Goal: Task Accomplishment & Management: Complete application form

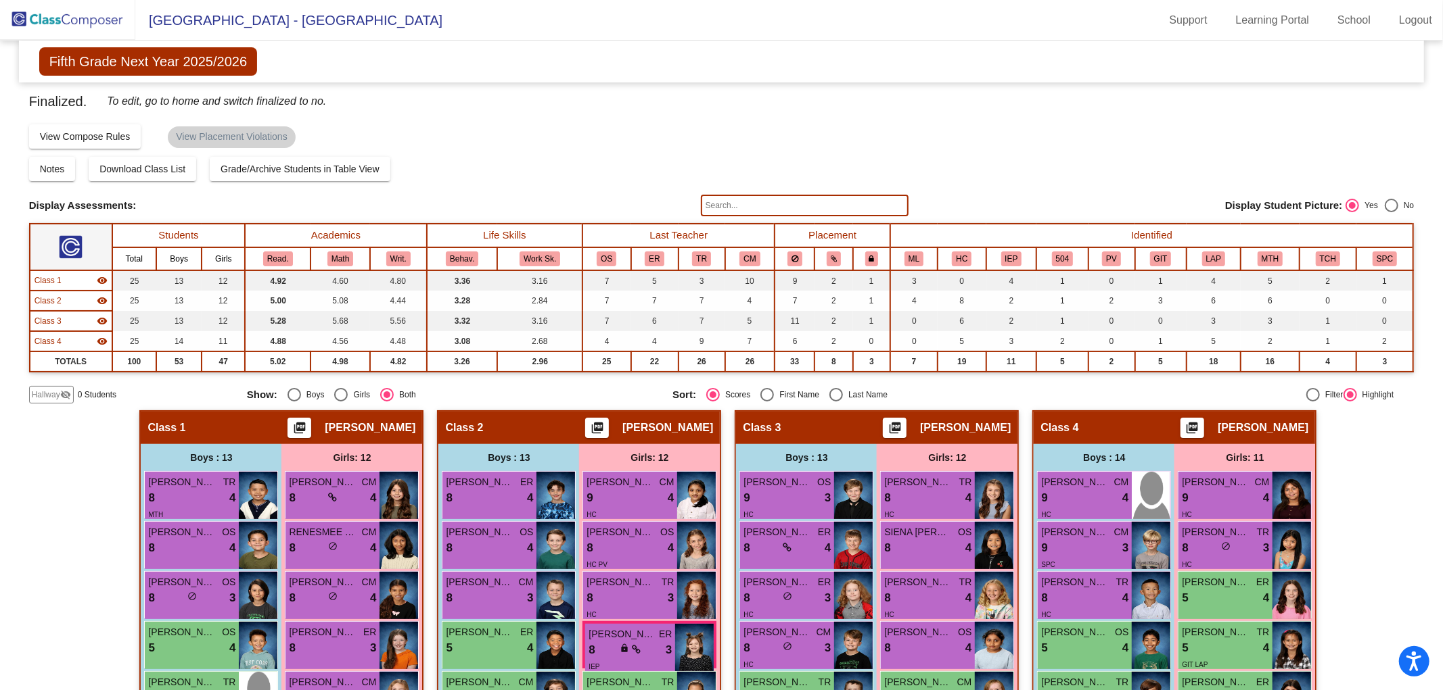
click at [64, 15] on img at bounding box center [67, 20] width 135 height 40
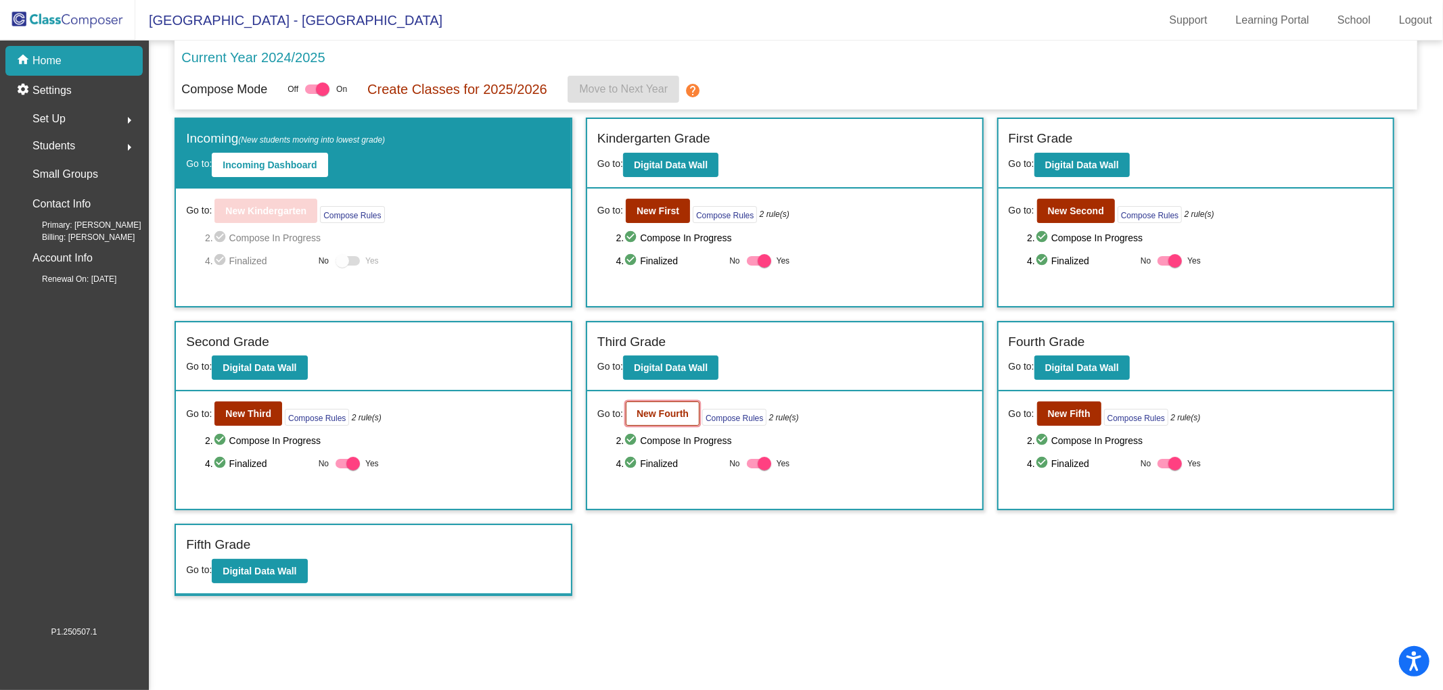
click at [646, 417] on b "New Fourth" at bounding box center [662, 413] width 52 height 11
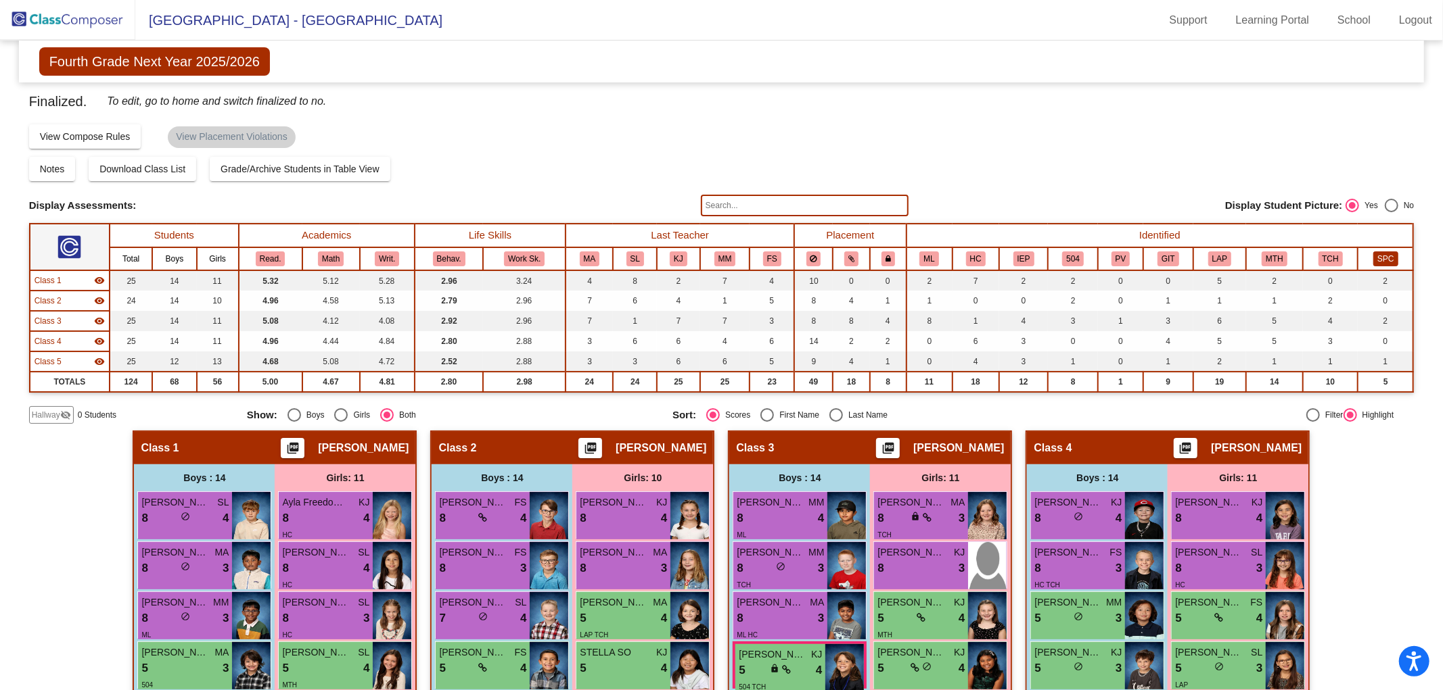
click at [1376, 258] on button "SPC" at bounding box center [1385, 259] width 24 height 15
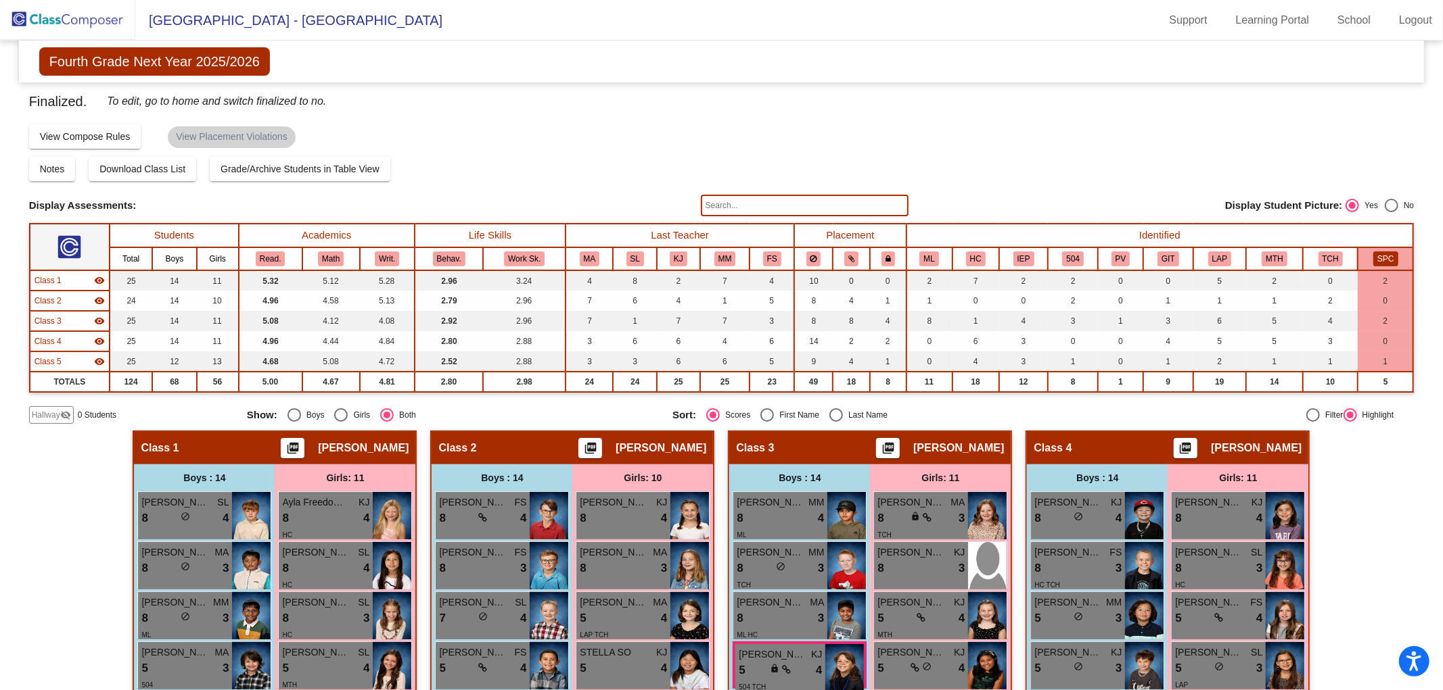
click at [1376, 258] on button "SPC" at bounding box center [1385, 259] width 24 height 15
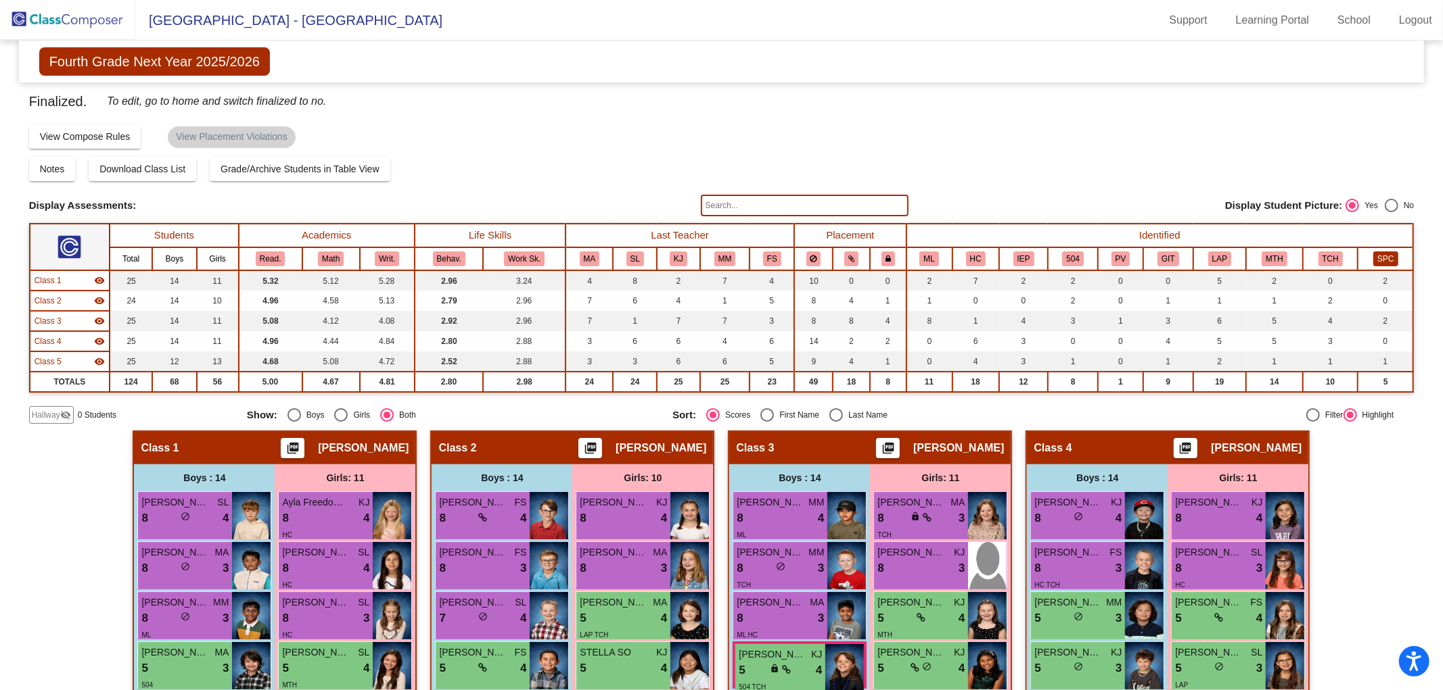
click at [1377, 255] on button "SPC" at bounding box center [1385, 259] width 24 height 15
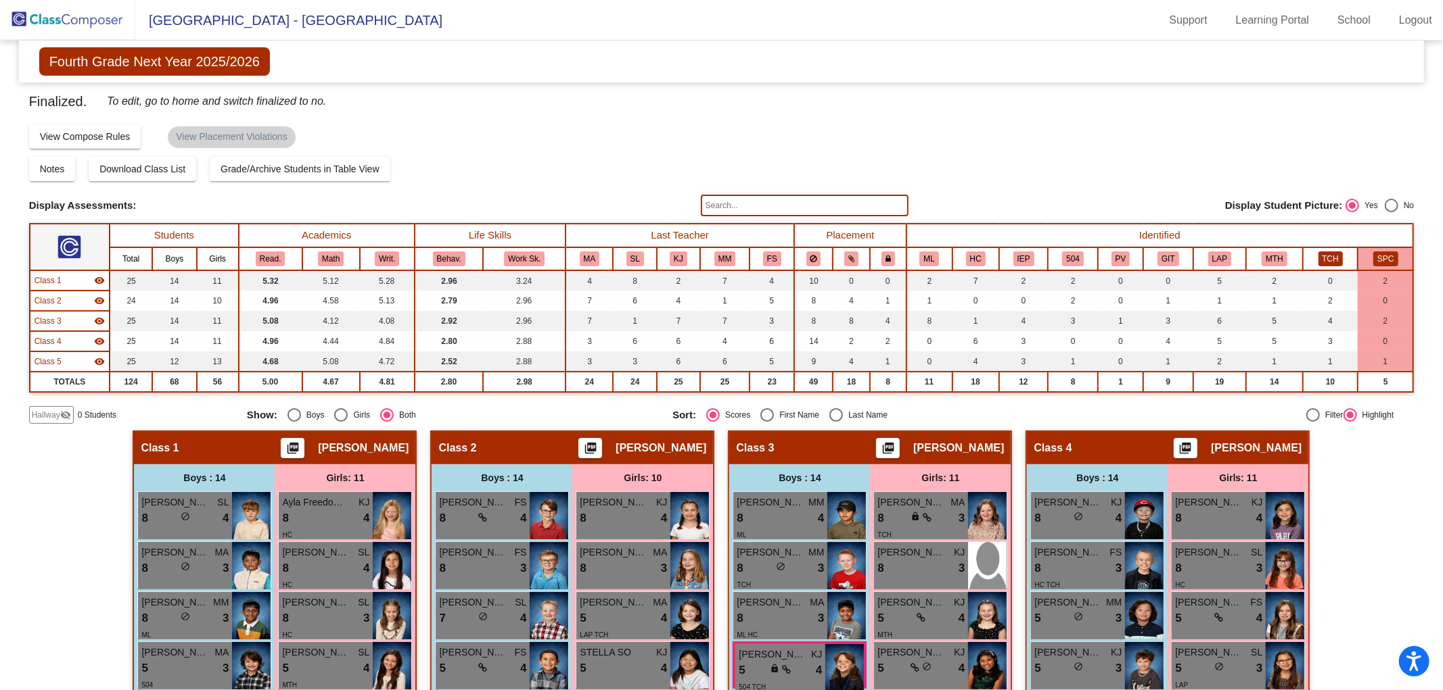
click at [1322, 252] on button "TCH" at bounding box center [1330, 259] width 24 height 15
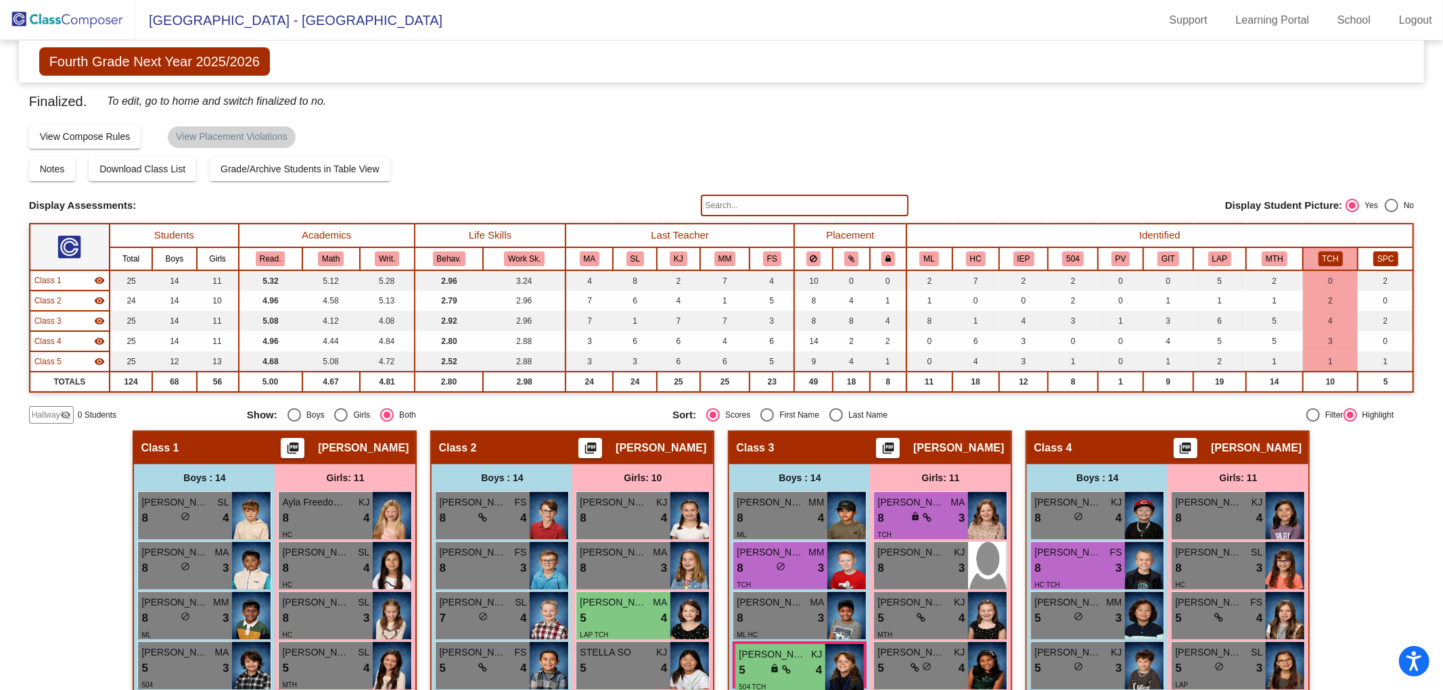
click at [1376, 258] on button "SPC" at bounding box center [1385, 259] width 24 height 15
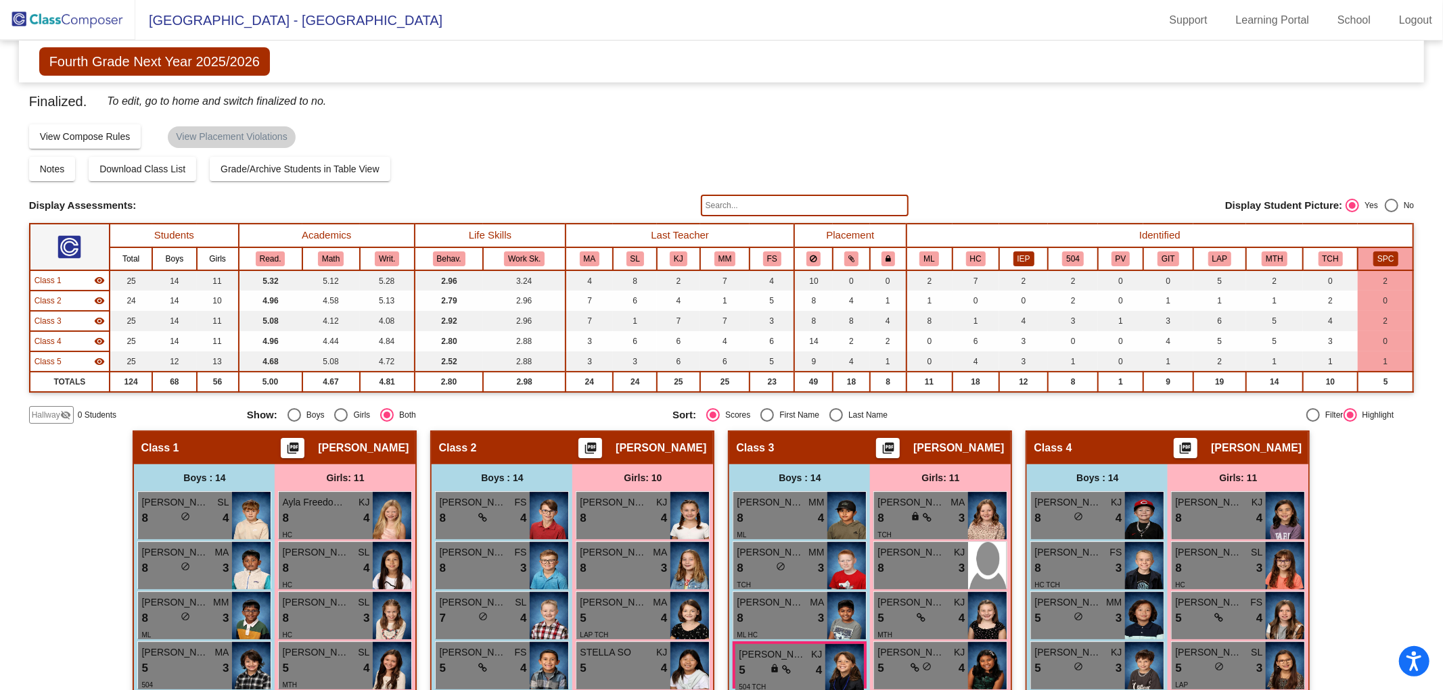
click at [1022, 256] on button "IEP" at bounding box center [1023, 259] width 21 height 15
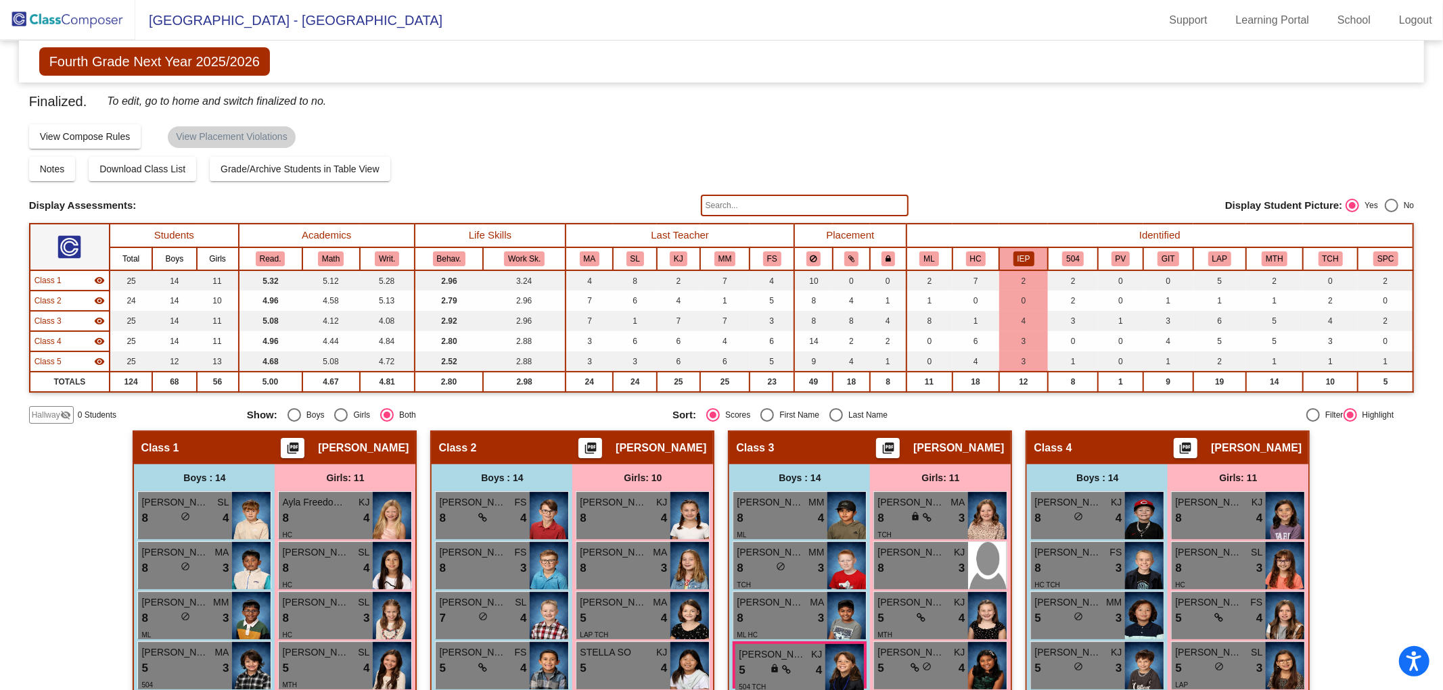
click at [1025, 203] on div "Display Student Picture: Yes No" at bounding box center [1165, 206] width 495 height 14
click at [1094, 235] on th "Identified" at bounding box center [1159, 236] width 507 height 24
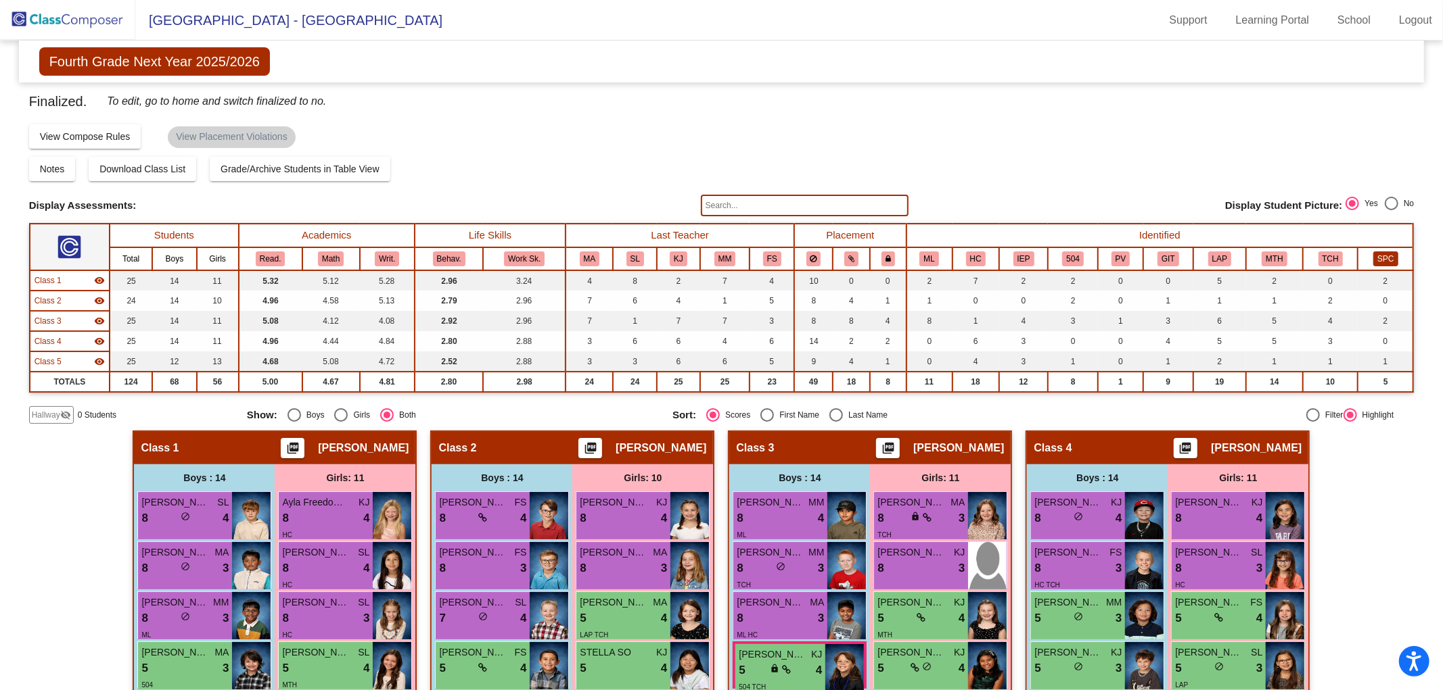
click at [1384, 255] on button "SPC" at bounding box center [1385, 259] width 24 height 15
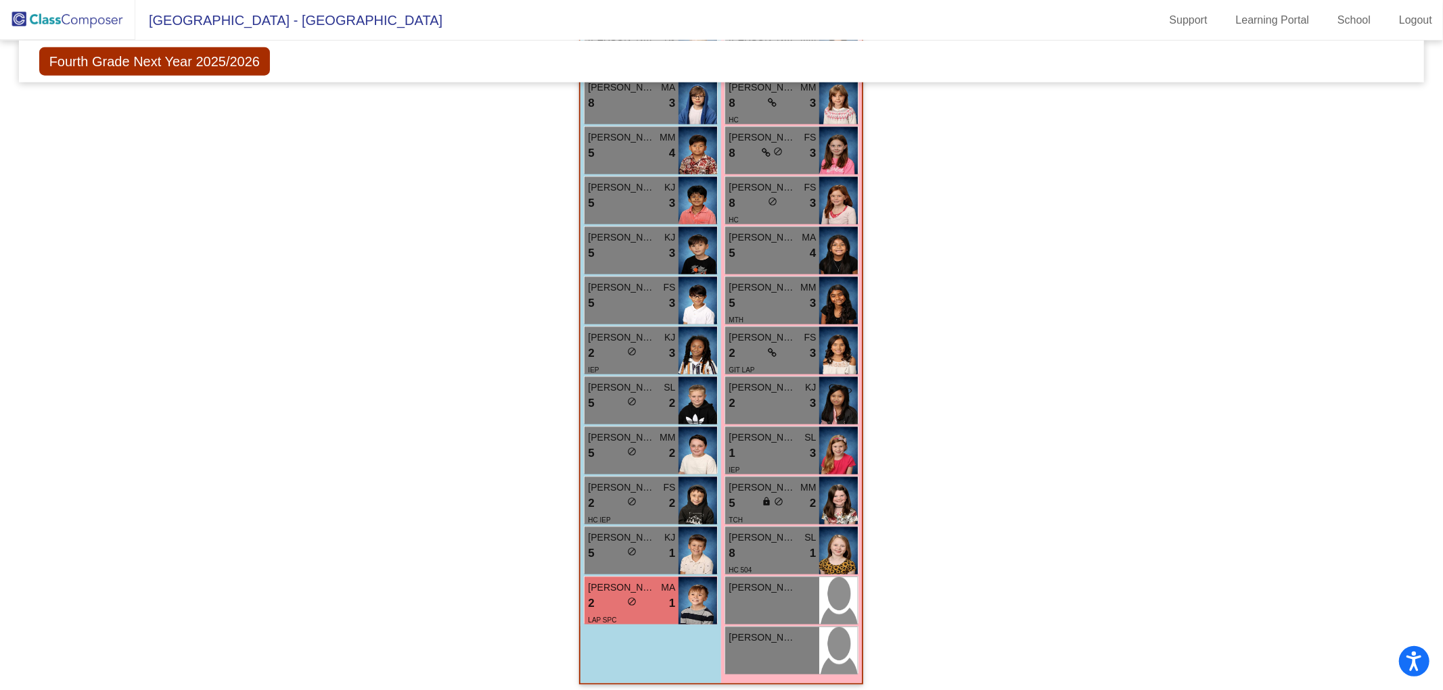
scroll to position [1251, 0]
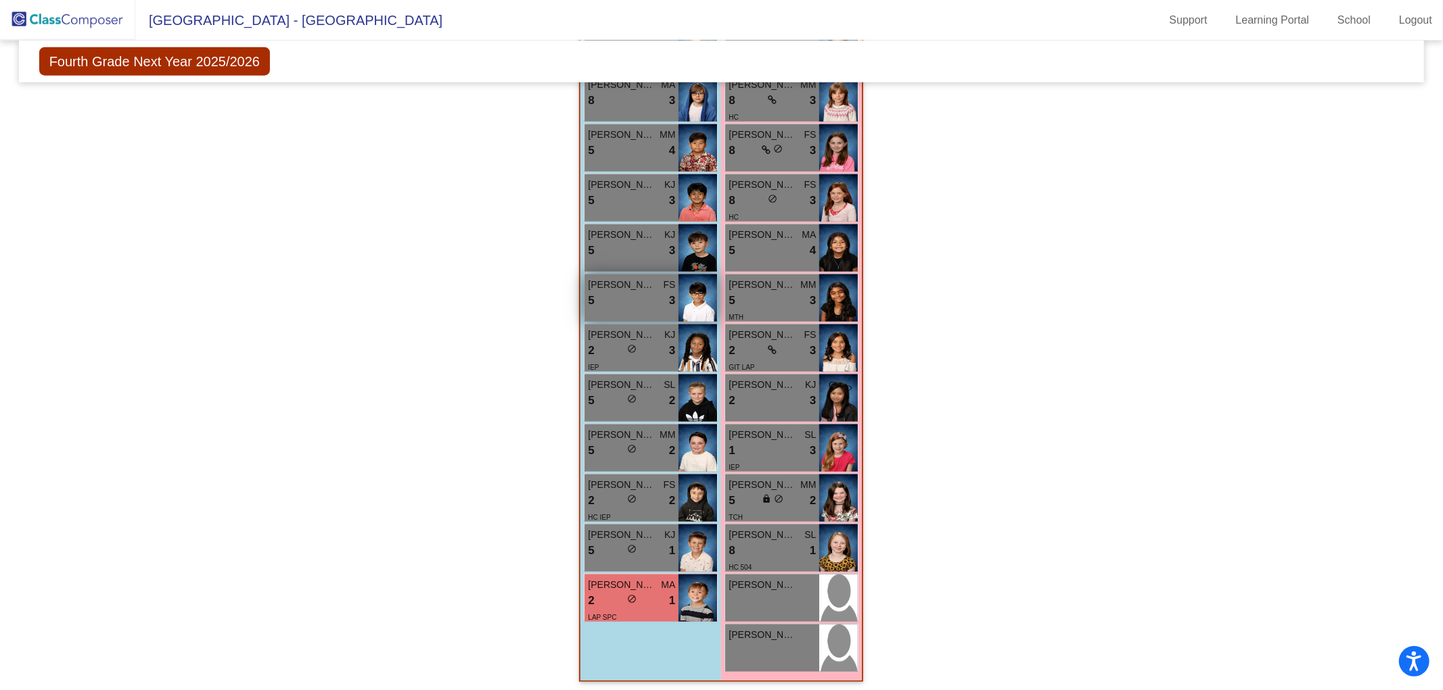
click at [630, 279] on span "[PERSON_NAME]" at bounding box center [622, 285] width 68 height 14
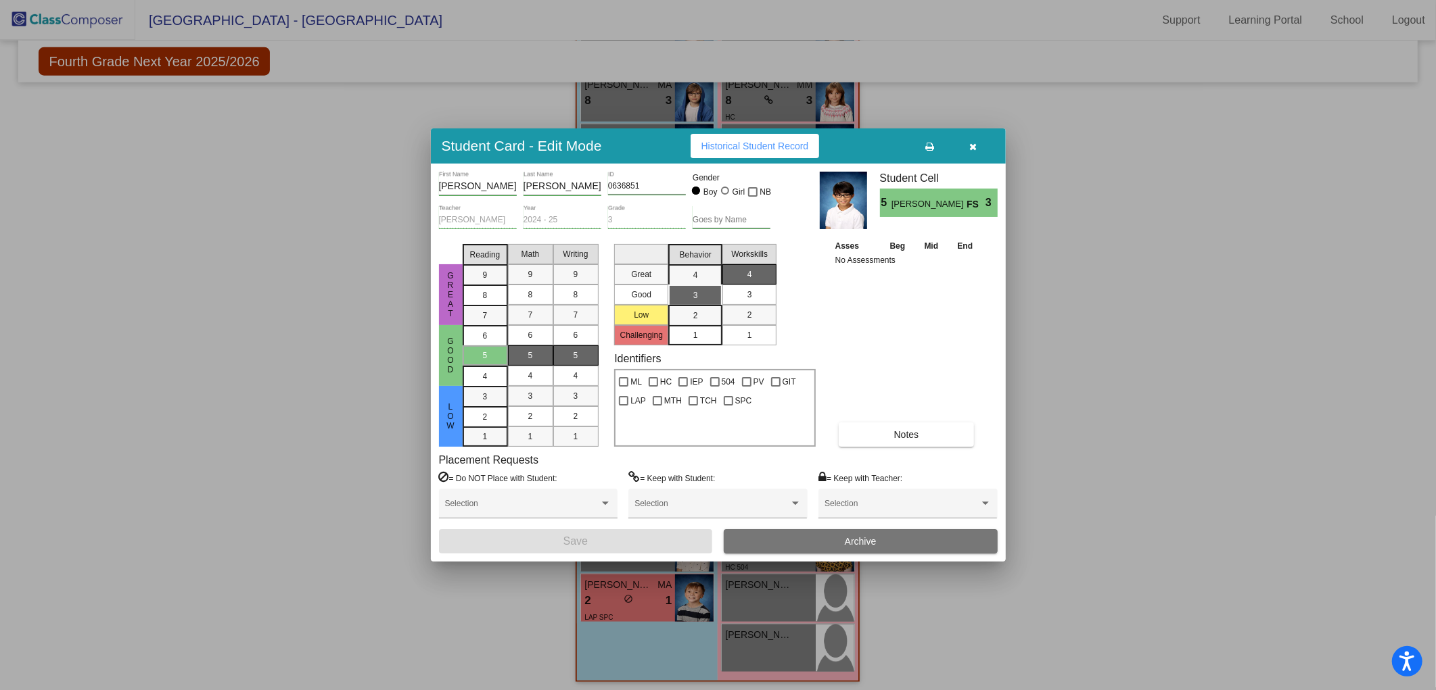
drag, startPoint x: 971, startPoint y: 139, endPoint x: 1147, endPoint y: 239, distance: 202.0
click at [977, 140] on button "button" at bounding box center [973, 146] width 43 height 24
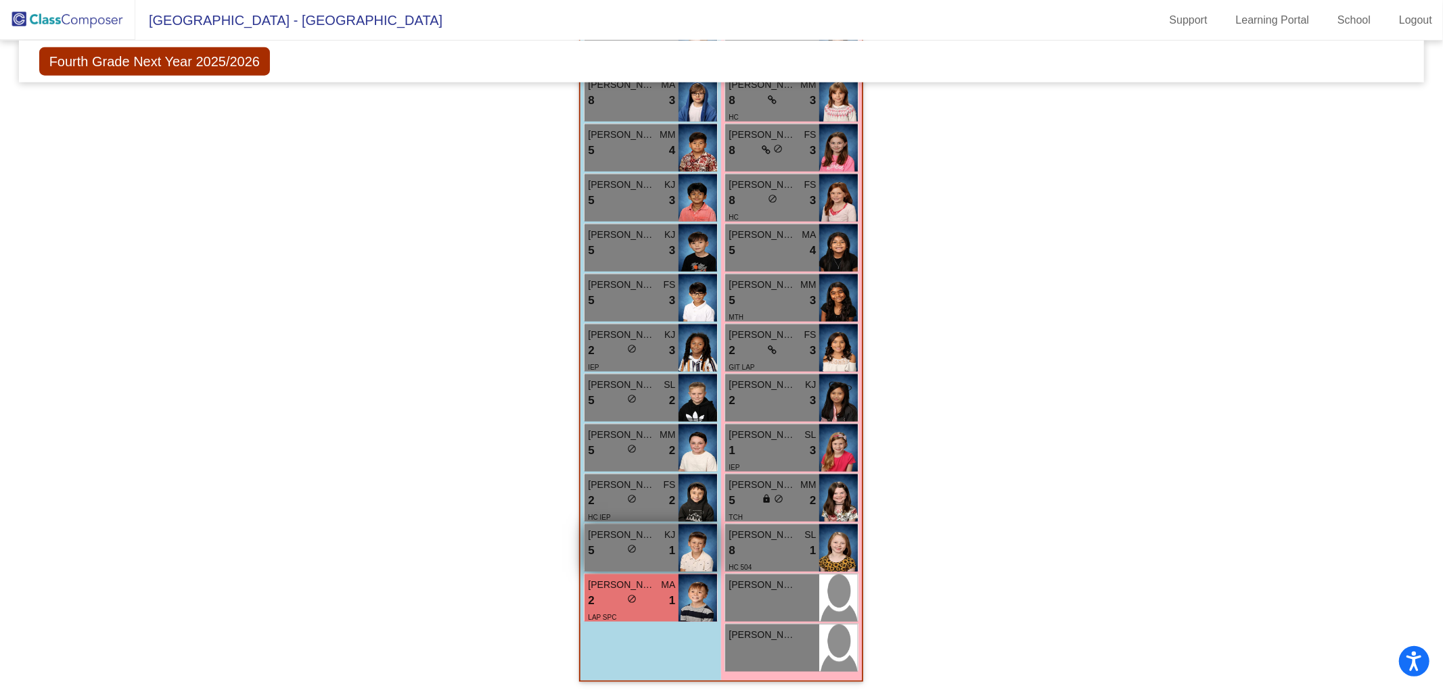
click at [607, 545] on div "5 lock do_not_disturb_alt 1" at bounding box center [631, 551] width 87 height 18
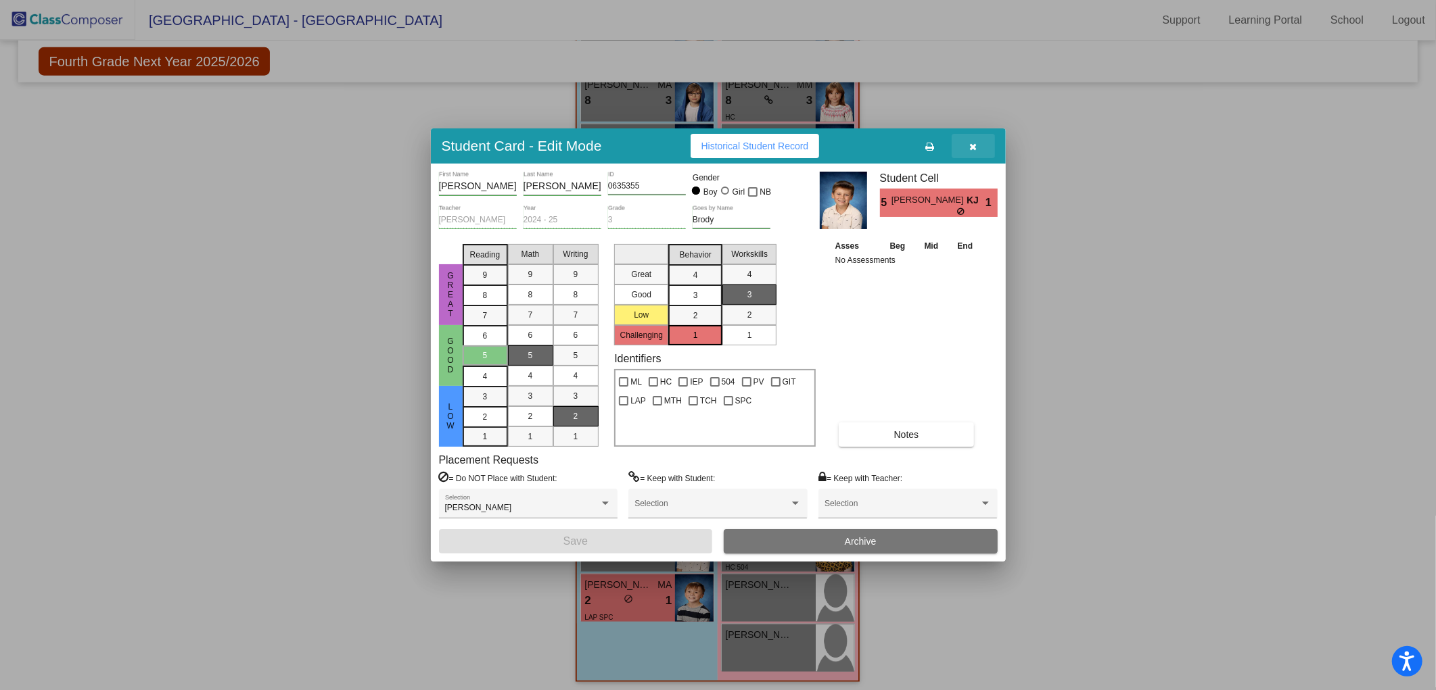
click at [969, 145] on icon "button" at bounding box center [972, 146] width 7 height 9
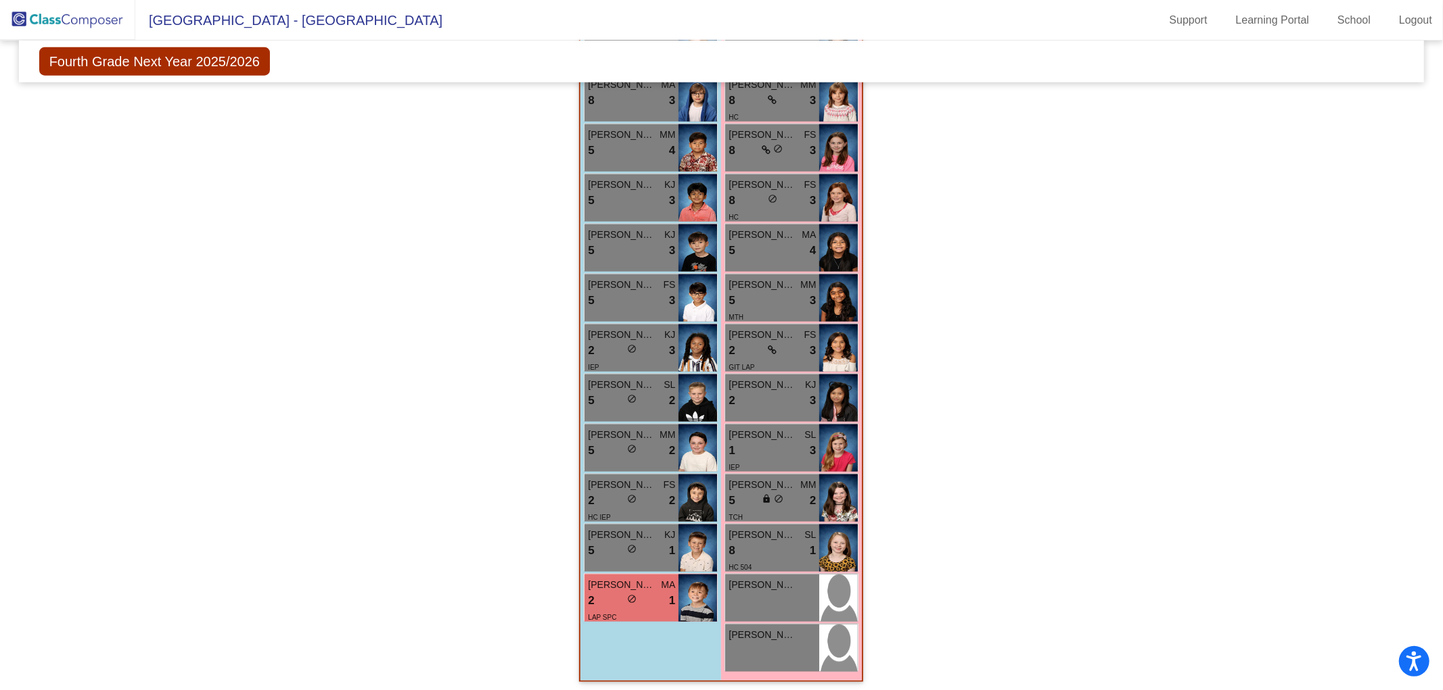
click at [70, 14] on img at bounding box center [67, 20] width 135 height 40
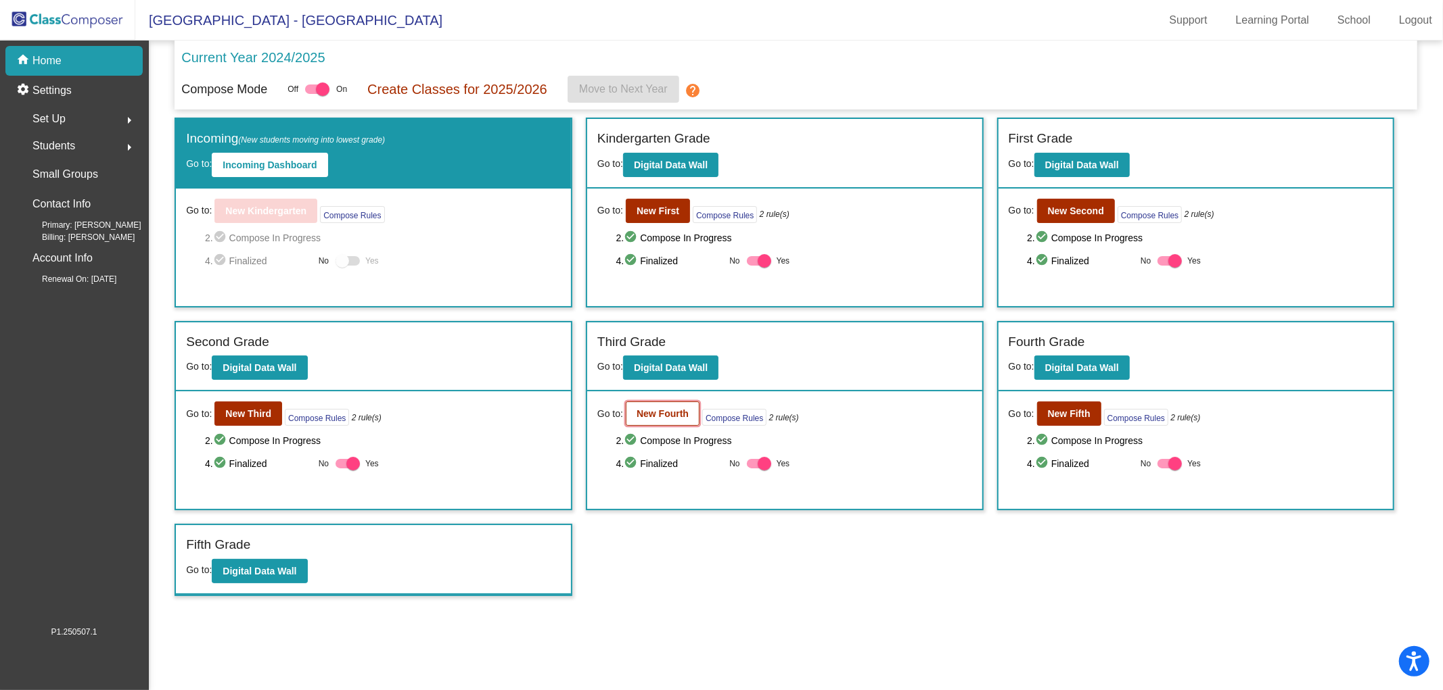
click at [678, 415] on b "New Fourth" at bounding box center [662, 413] width 52 height 11
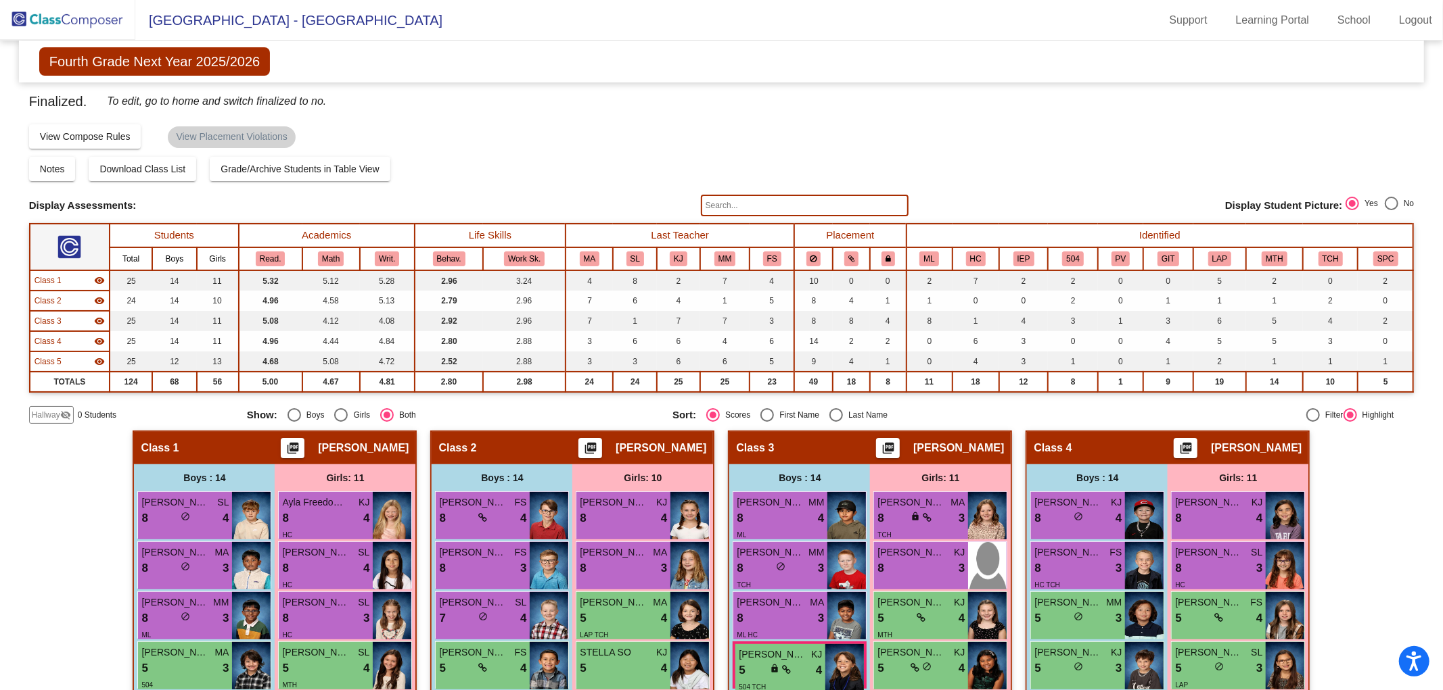
click at [64, 410] on mat-icon "visibility_off" at bounding box center [65, 415] width 11 height 11
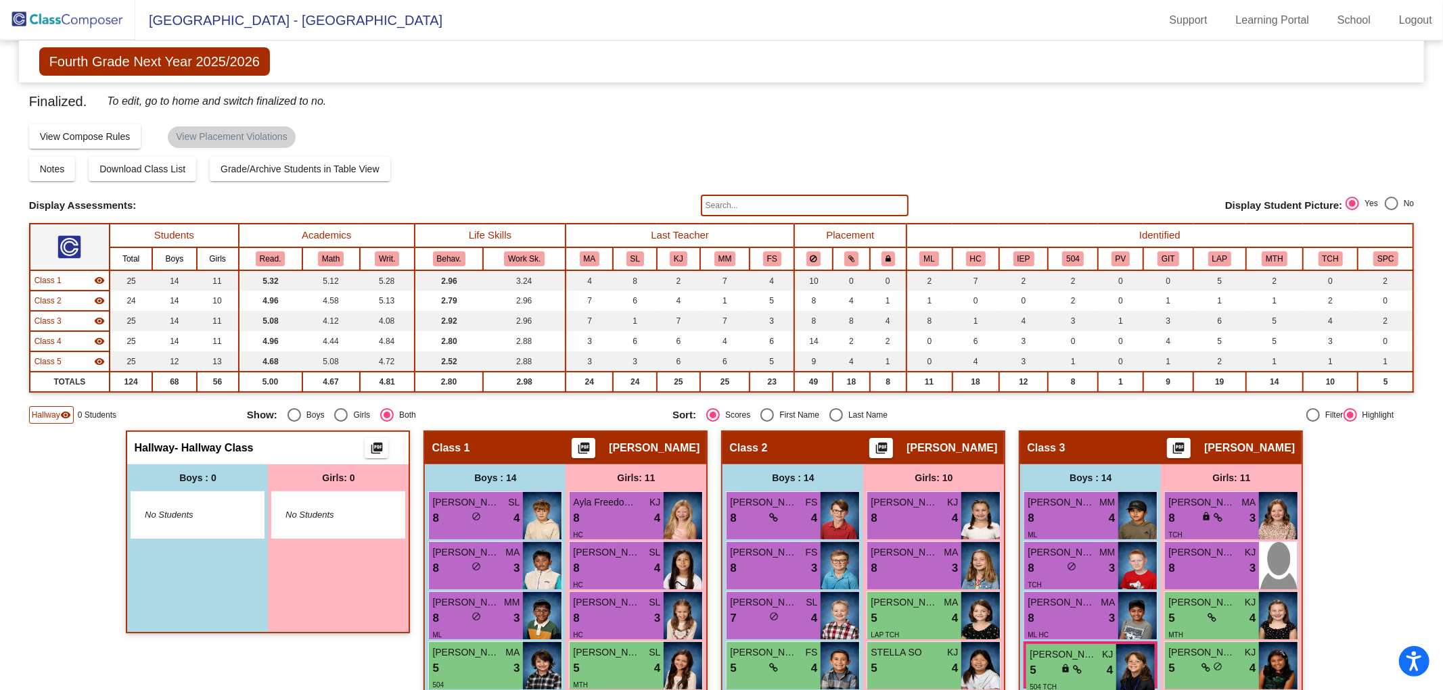
click at [294, 450] on div "Hallway - Hallway Class picture_as_pdf" at bounding box center [267, 448] width 281 height 32
click at [76, 14] on img at bounding box center [67, 20] width 135 height 40
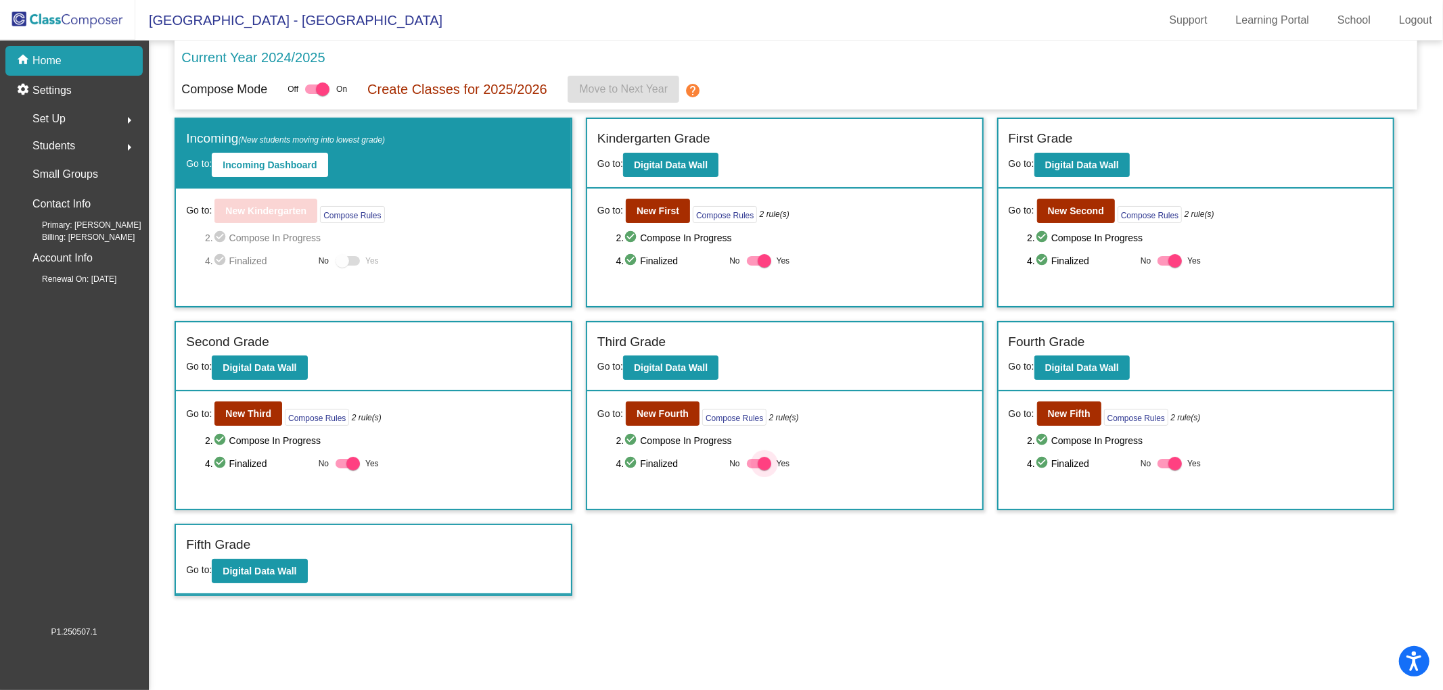
click at [759, 460] on div at bounding box center [764, 464] width 14 height 14
click at [753, 469] on input "Yes" at bounding box center [753, 469] width 1 height 1
checkbox input "false"
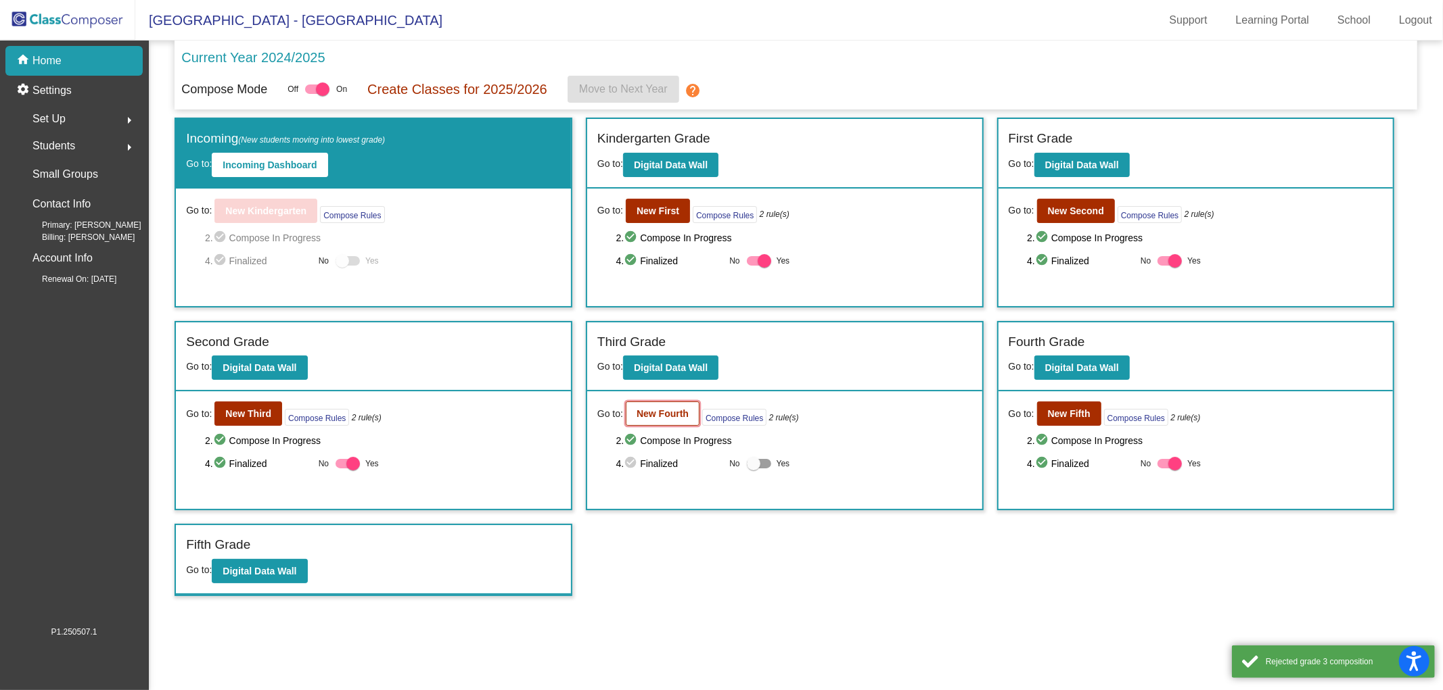
click at [648, 416] on b "New Fourth" at bounding box center [662, 413] width 52 height 11
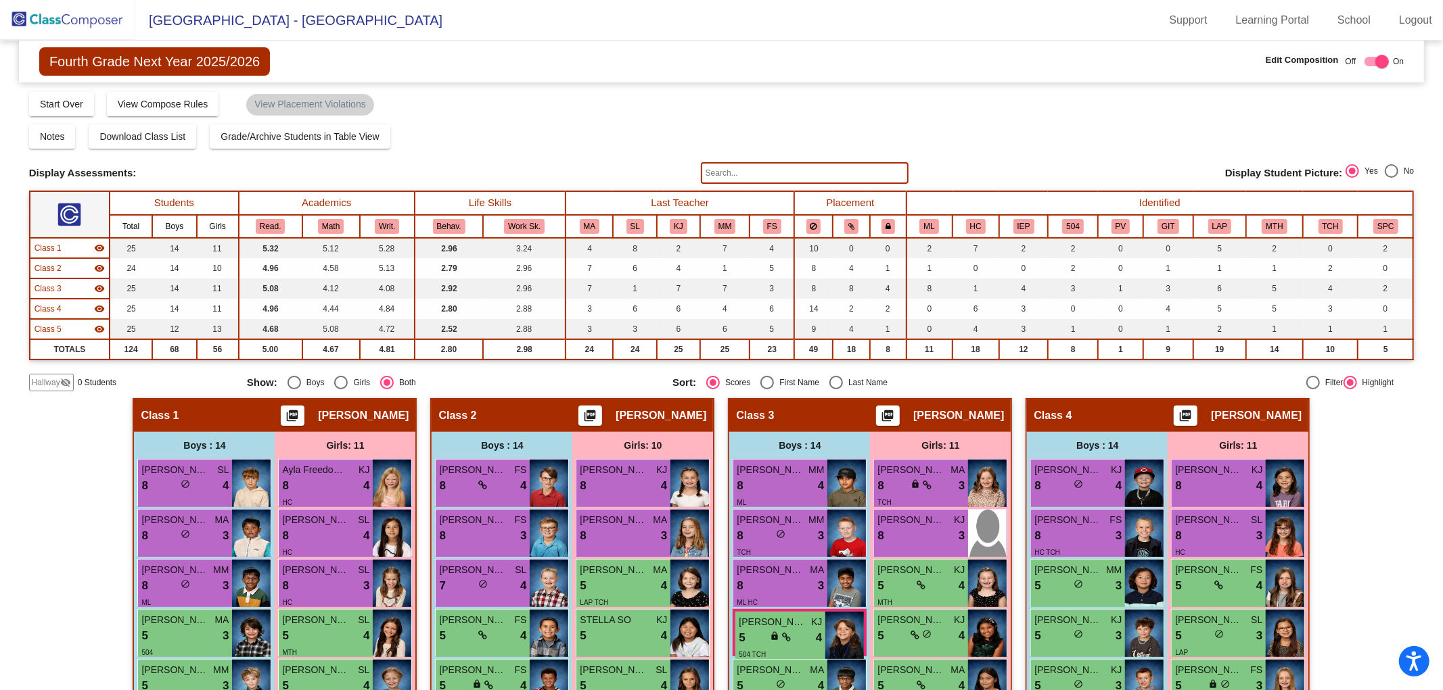
click at [61, 382] on mat-icon "visibility_off" at bounding box center [65, 382] width 11 height 11
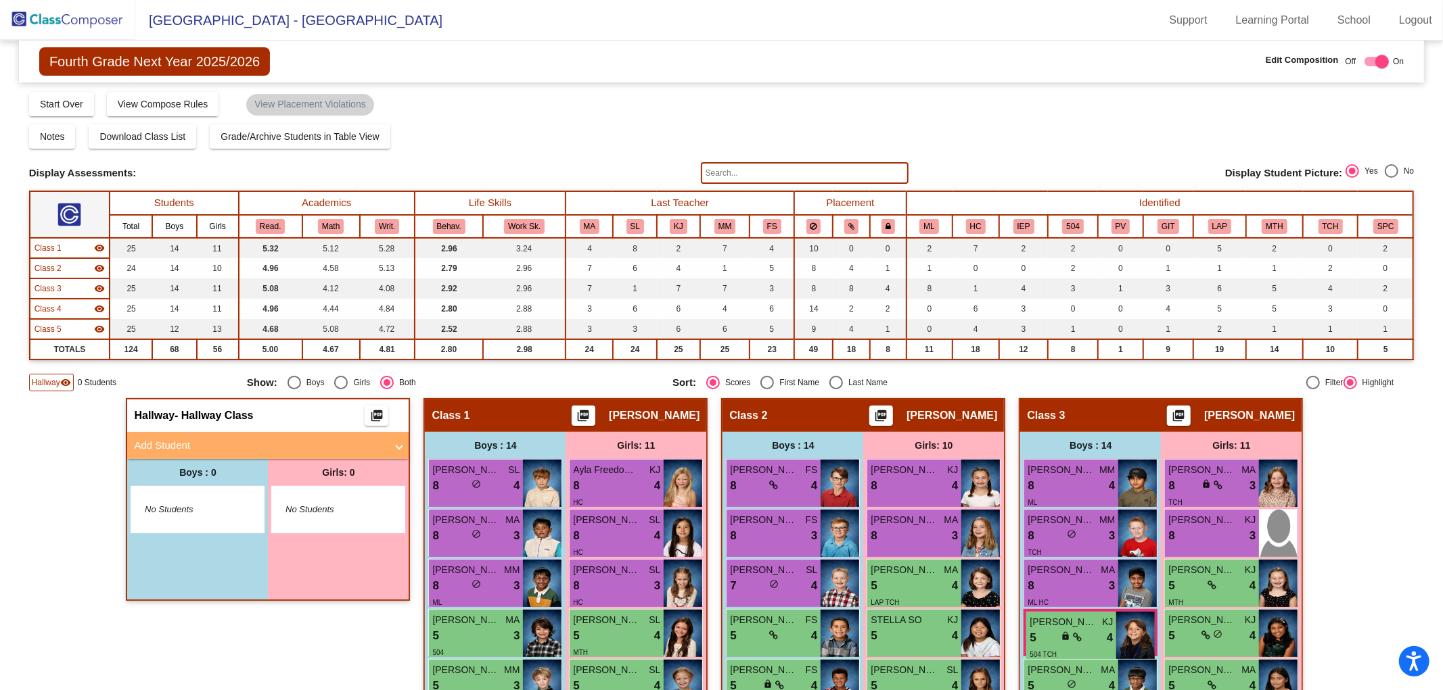
click at [185, 448] on mat-panel-title "Add Student" at bounding box center [260, 446] width 252 height 16
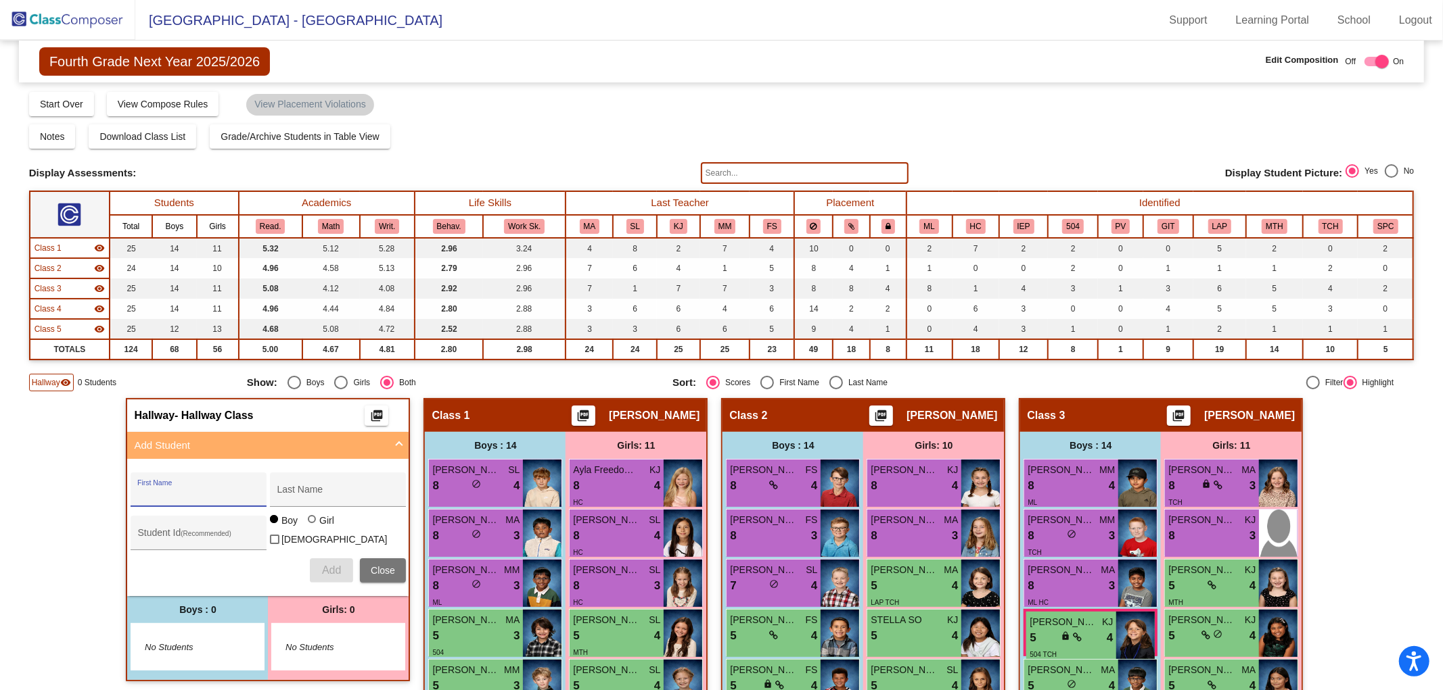
click at [177, 492] on input "First Name" at bounding box center [198, 495] width 122 height 11
type input "ELIAS"
type input "JOHNSTON"
type input "0638949"
click at [326, 565] on span "Add" at bounding box center [331, 570] width 19 height 11
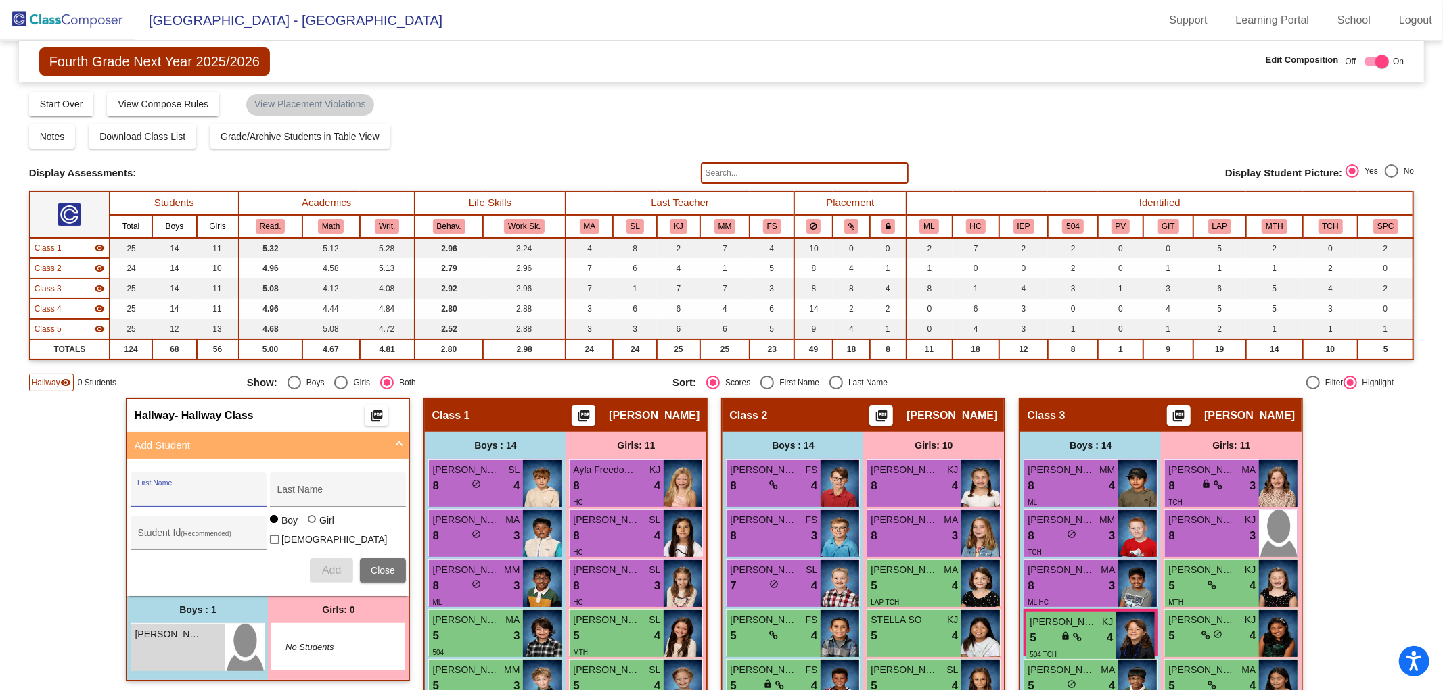
click at [11, 500] on mat-sidenav-content "Fourth Grade Next Year 2025/2026 Edit Composition Off On Incoming Digital Data …" at bounding box center [721, 366] width 1443 height 650
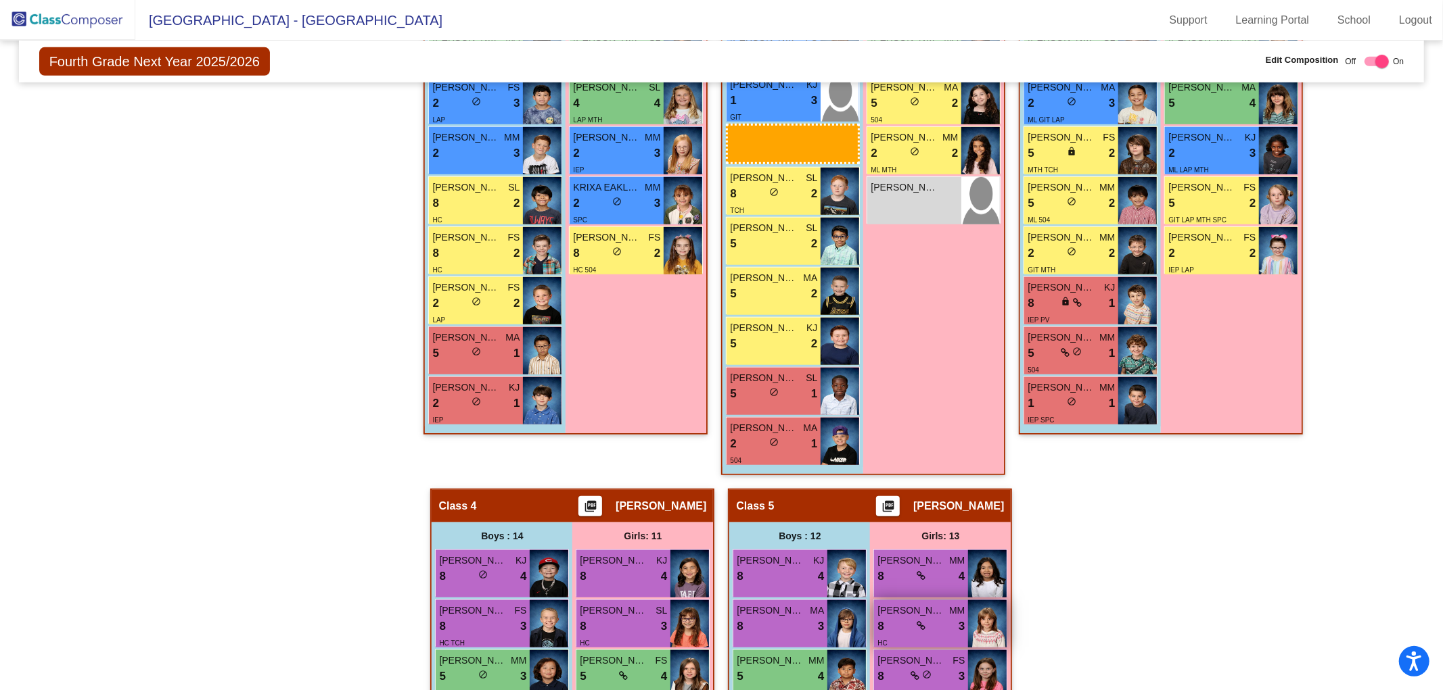
scroll to position [745, 0]
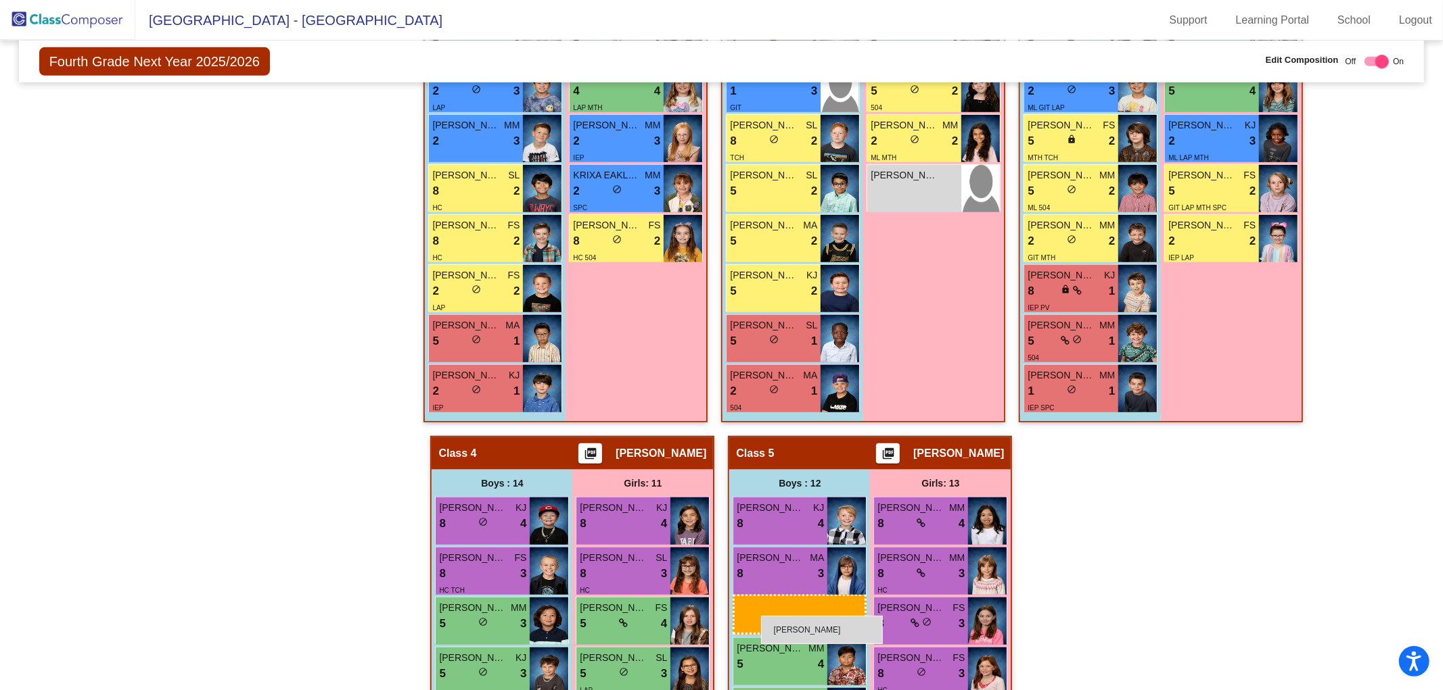
drag, startPoint x: 177, startPoint y: 634, endPoint x: 761, endPoint y: 616, distance: 583.9
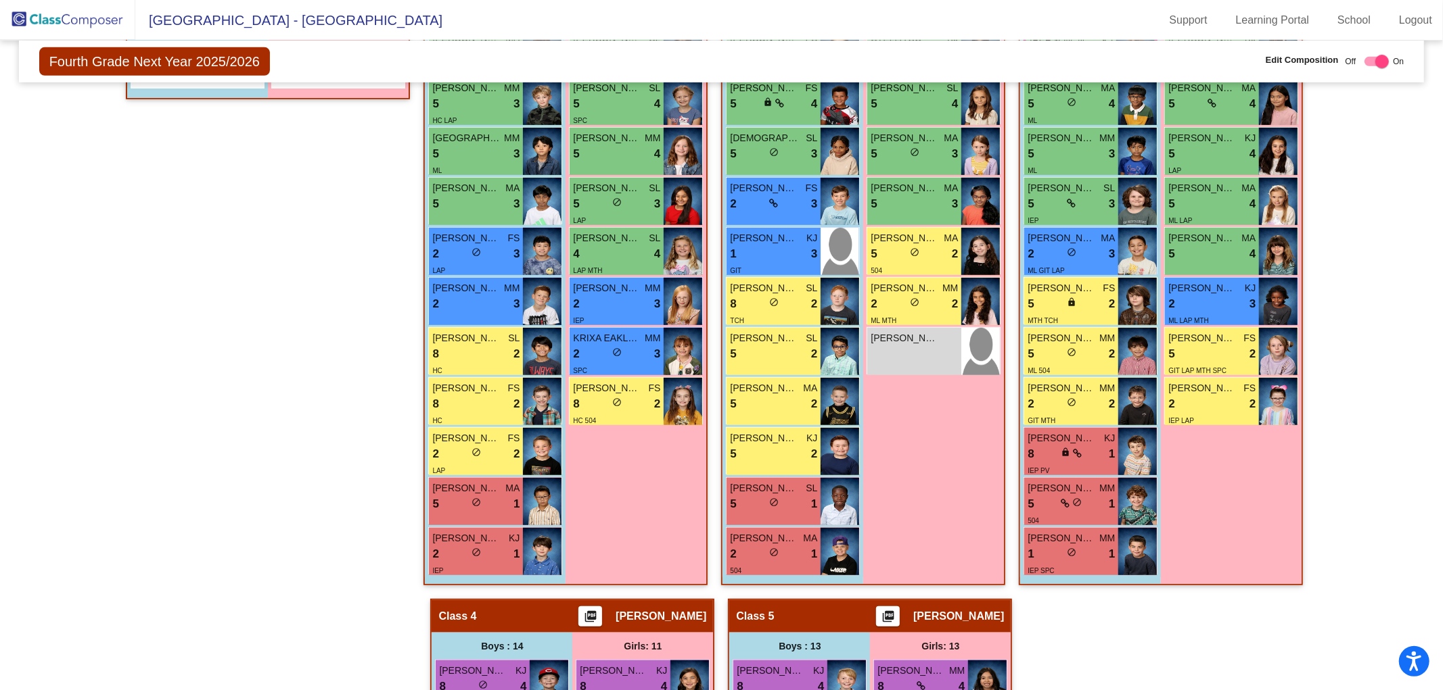
scroll to position [0, 0]
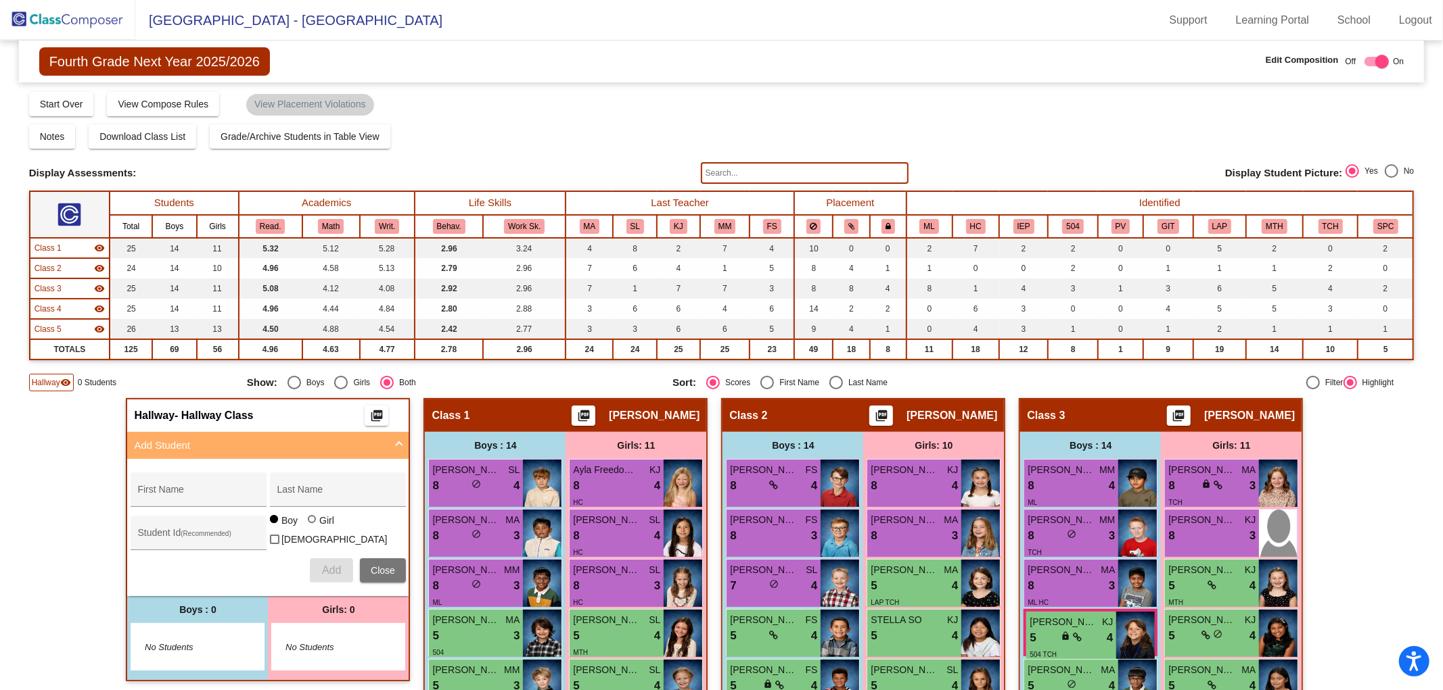
click at [64, 37] on img at bounding box center [67, 20] width 135 height 40
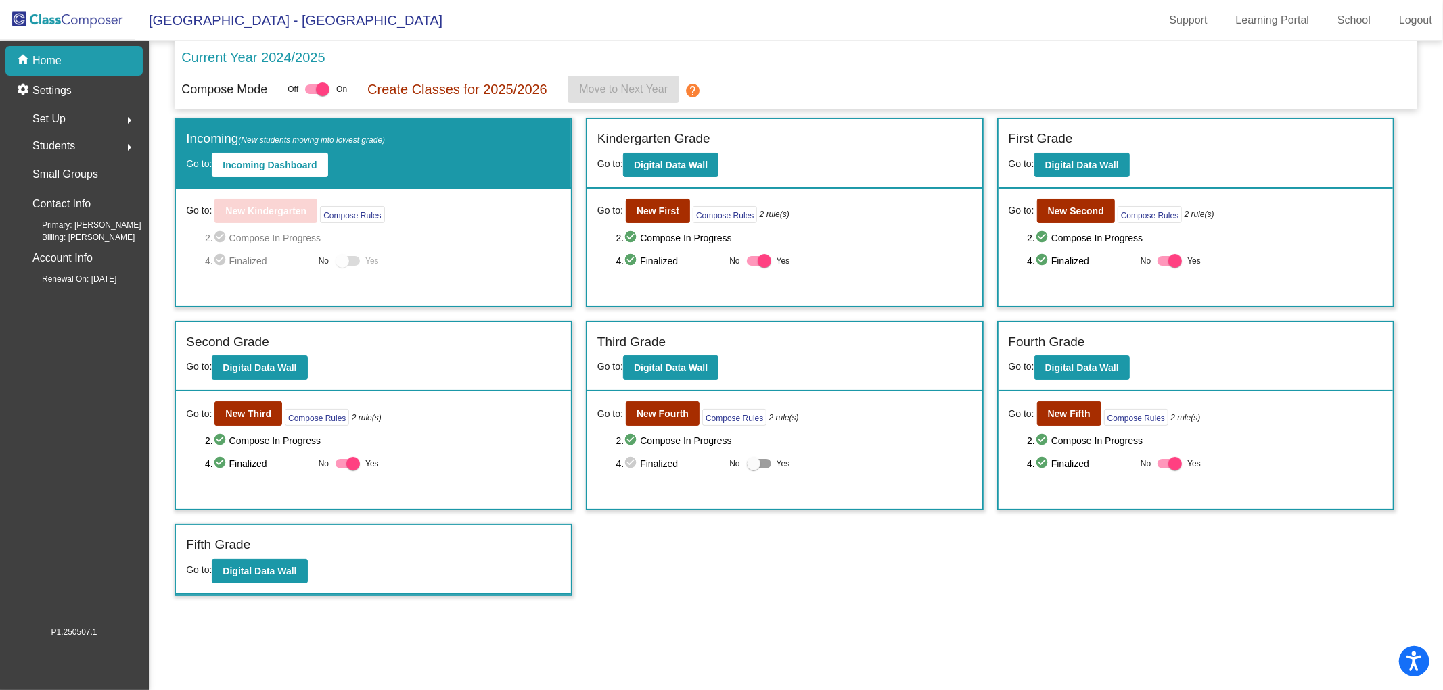
click at [747, 465] on div at bounding box center [754, 464] width 14 height 14
click at [753, 469] on input "Yes" at bounding box center [753, 469] width 1 height 1
checkbox input "true"
click at [57, 16] on img at bounding box center [67, 20] width 135 height 40
click at [81, 18] on img at bounding box center [67, 20] width 135 height 40
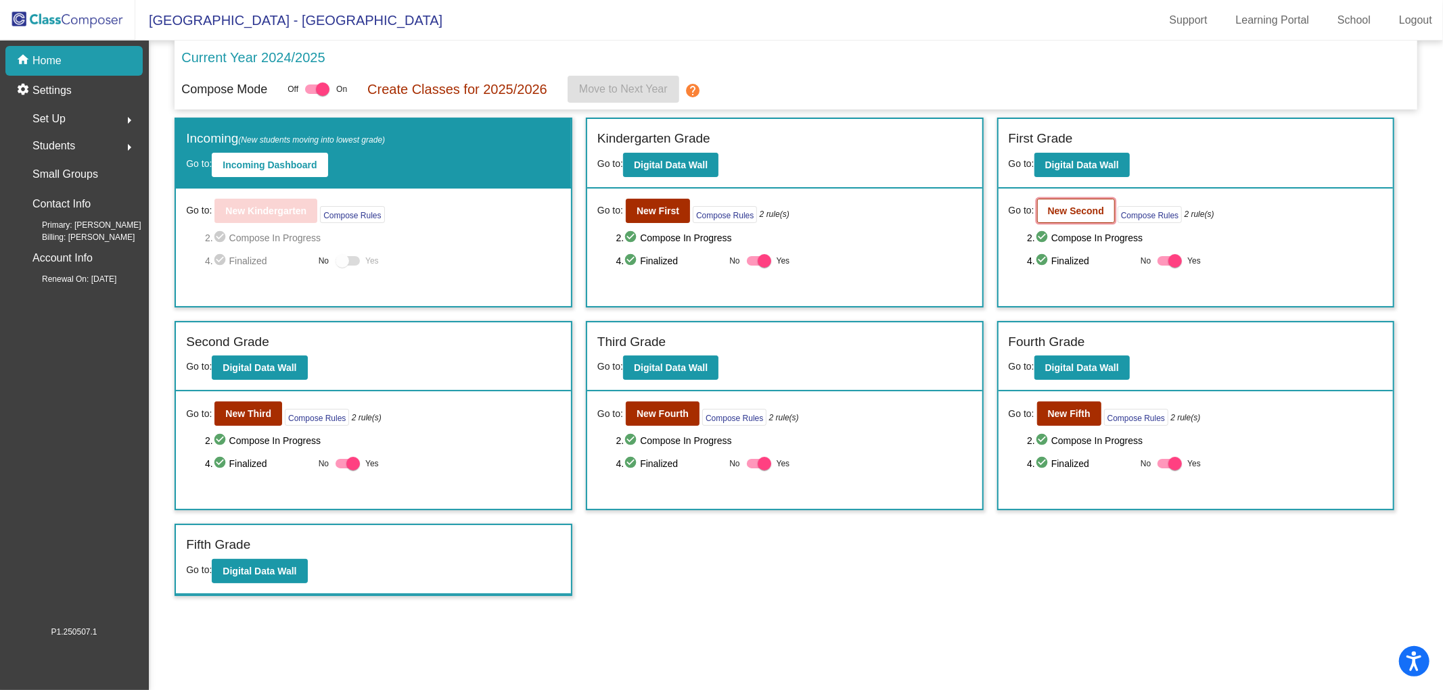
click at [1058, 206] on b "New Second" at bounding box center [1076, 211] width 56 height 11
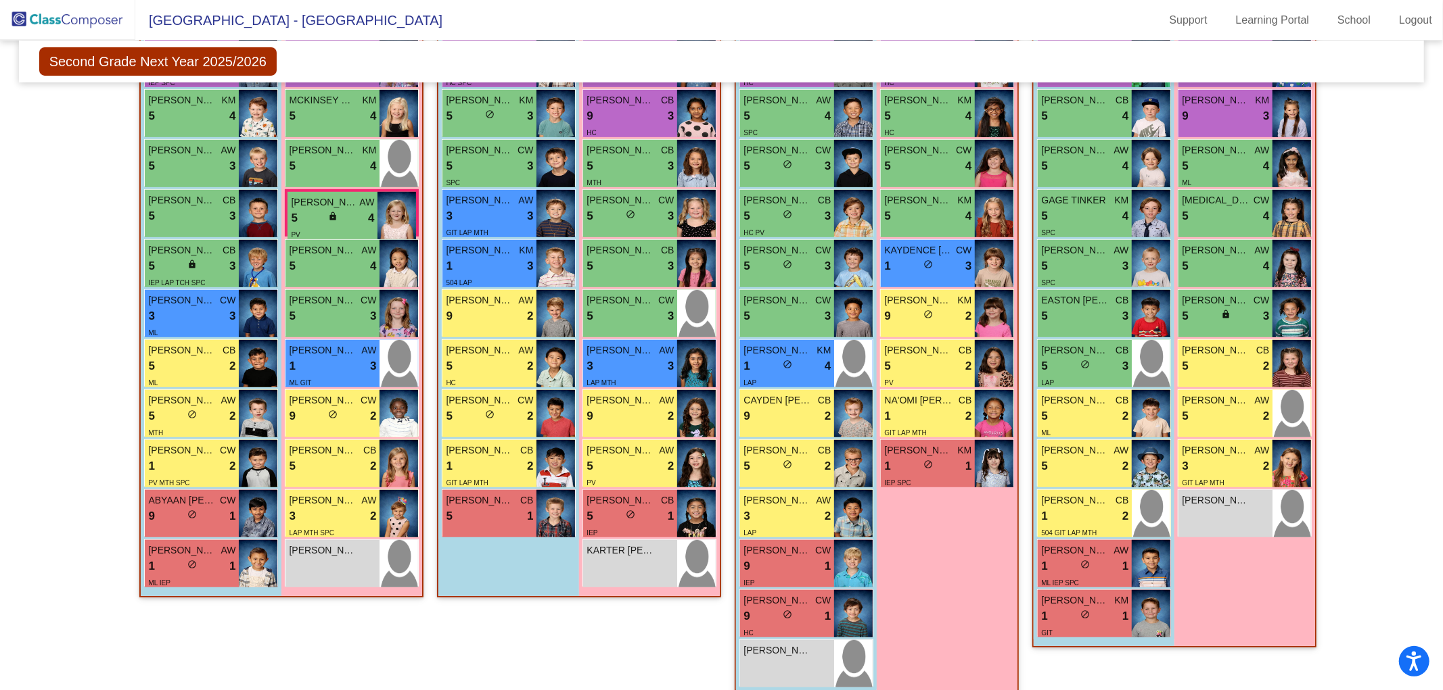
scroll to position [498, 0]
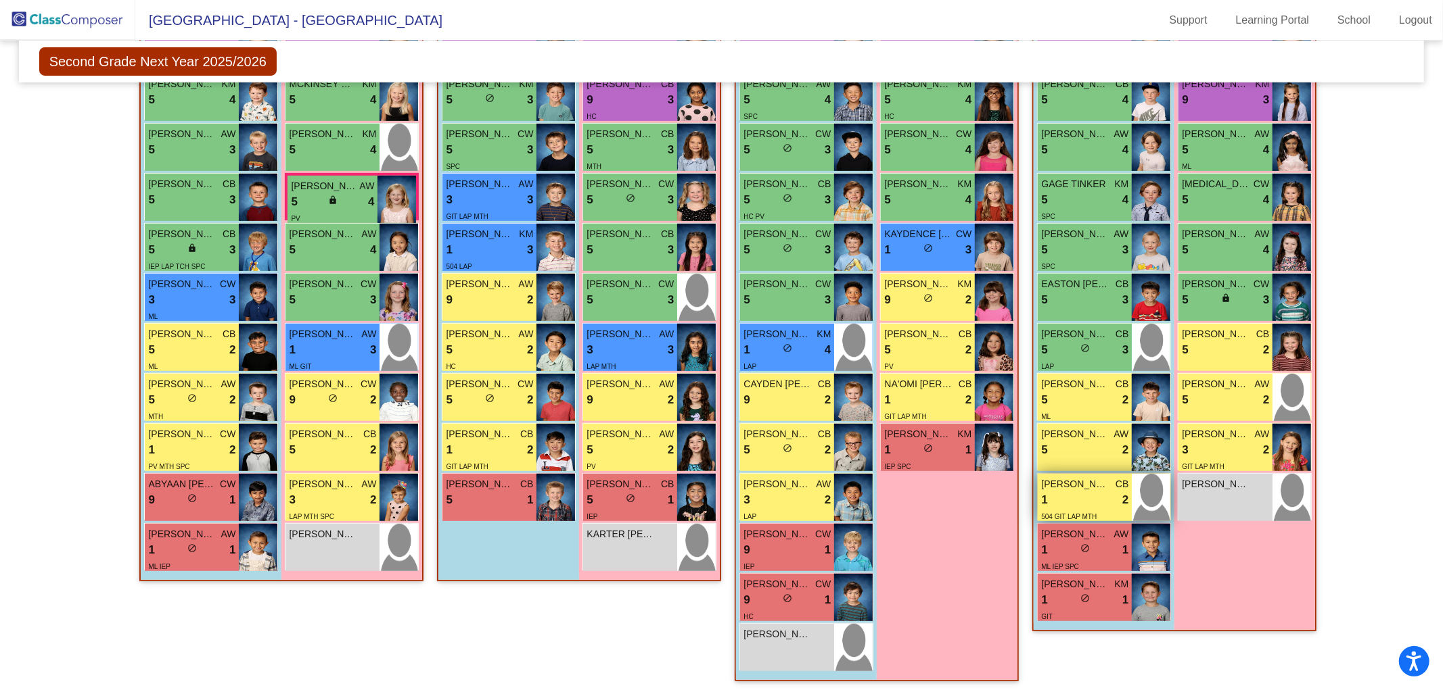
click at [1077, 481] on span "GREYSON LAGMAY" at bounding box center [1075, 484] width 68 height 14
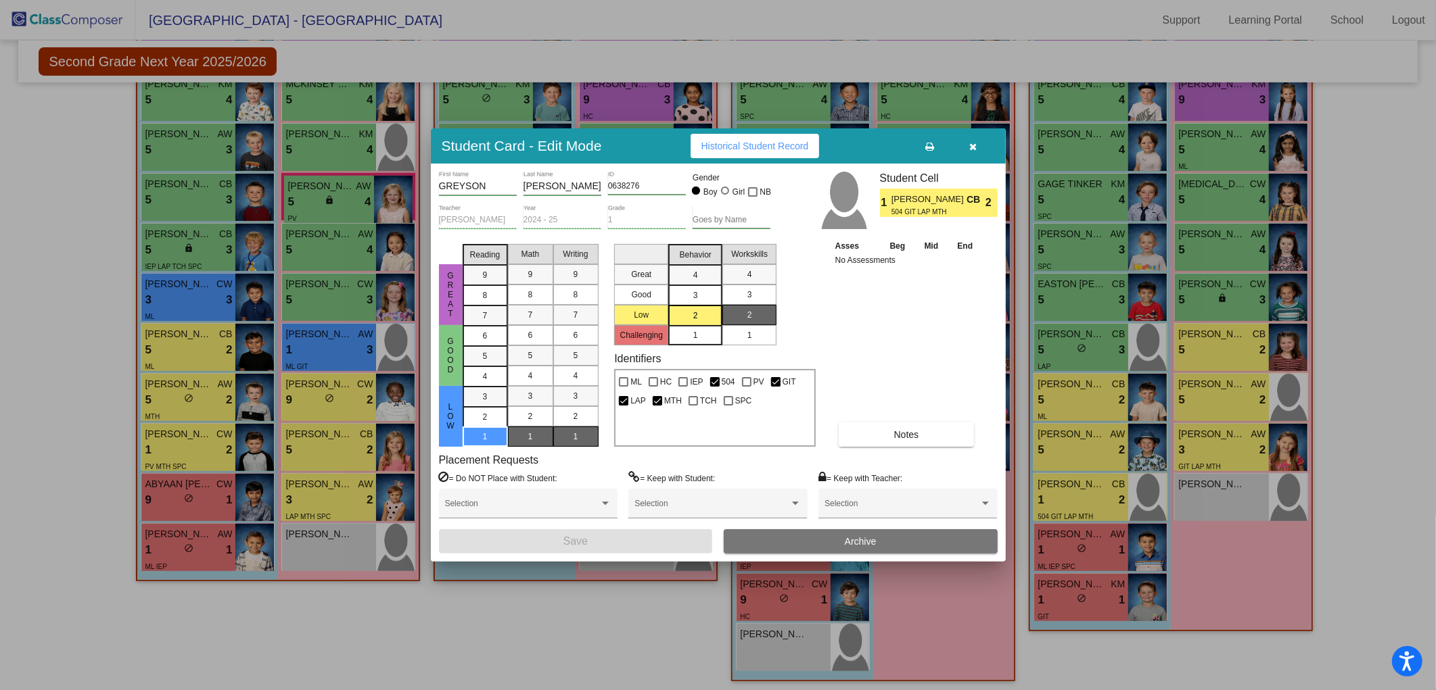
click at [972, 144] on icon "button" at bounding box center [972, 146] width 7 height 9
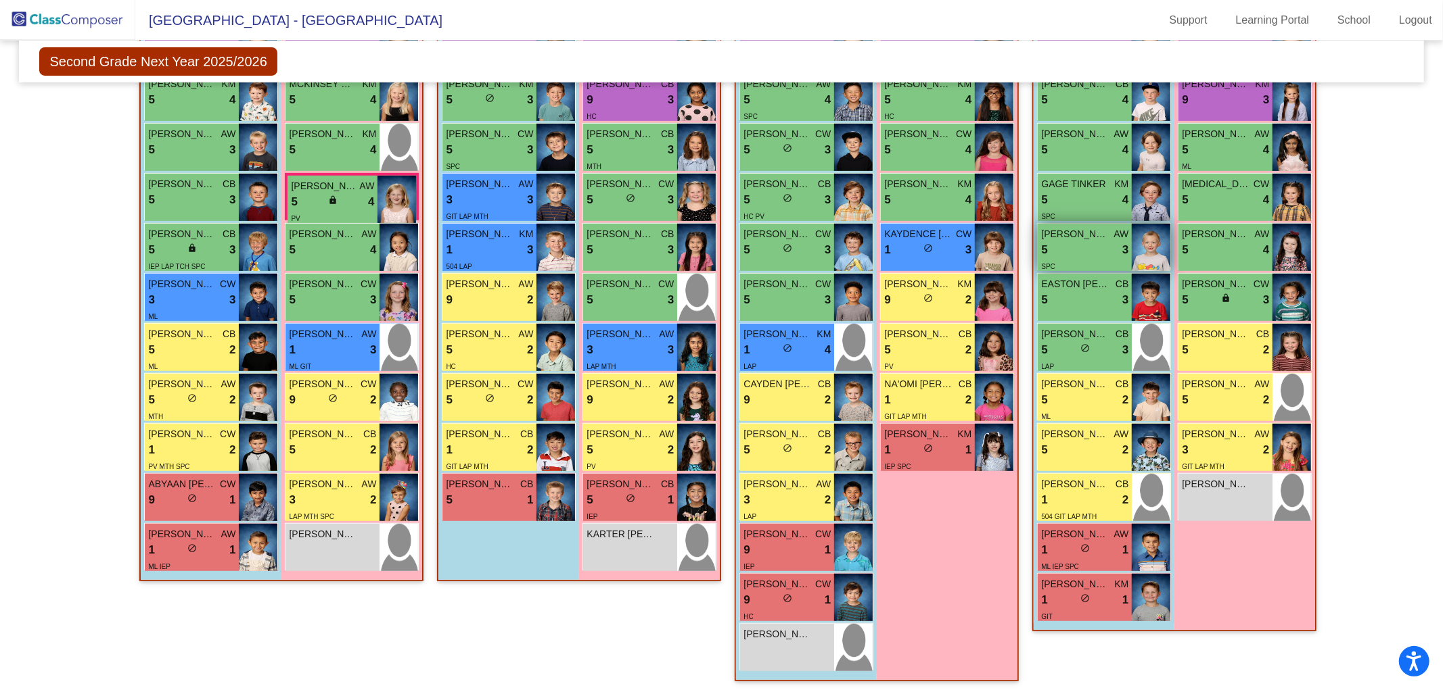
scroll to position [0, 0]
